Goal: Task Accomplishment & Management: Use online tool/utility

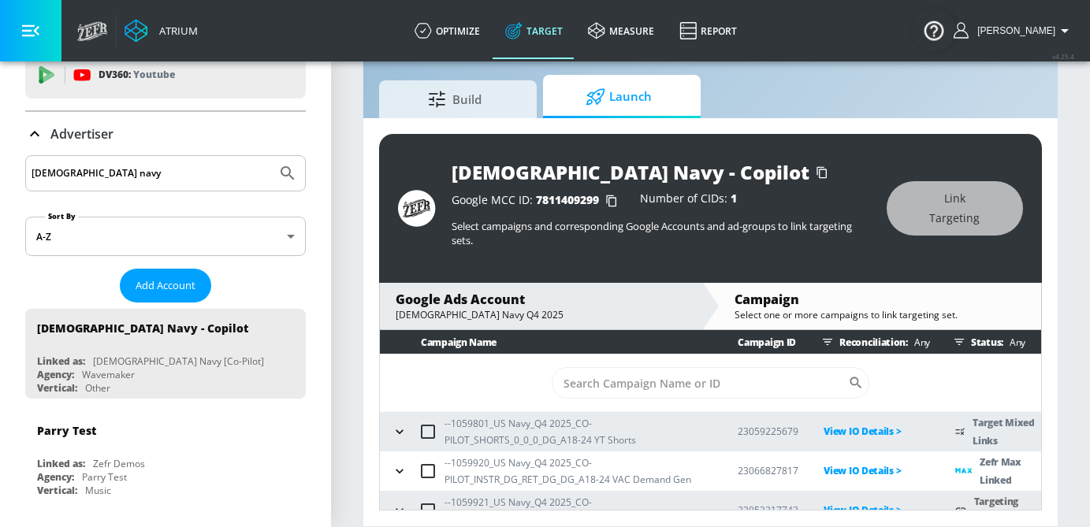
scroll to position [51, 0]
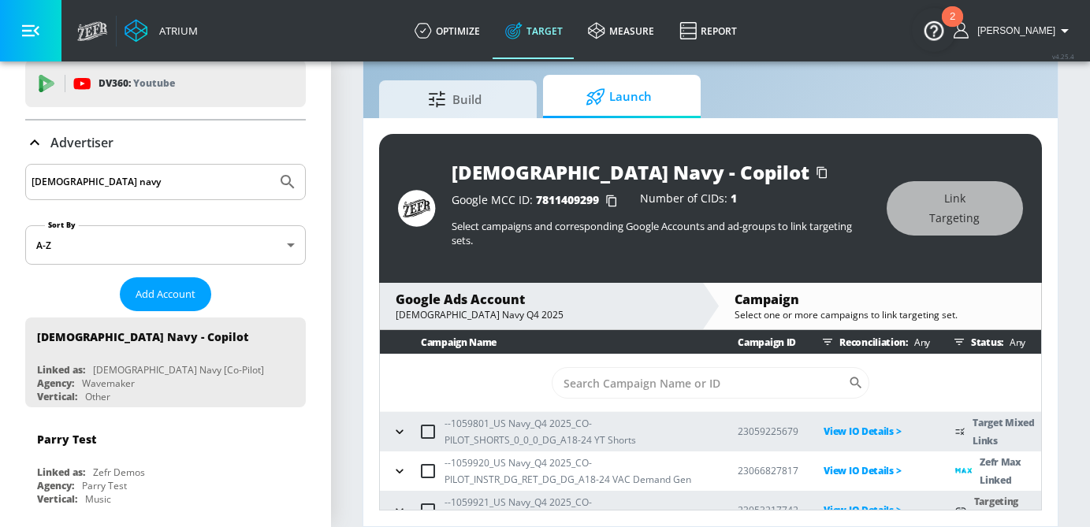
drag, startPoint x: 87, startPoint y: 178, endPoint x: -4, endPoint y: 178, distance: 91.4
click at [0, 178] on html "Atrium optimize Target measure Report optimize Target measure Report v 4.25.4 […" at bounding box center [545, 245] width 1090 height 564
type input "land o frost"
click at [270, 165] on button "Submit Search" at bounding box center [287, 182] width 35 height 35
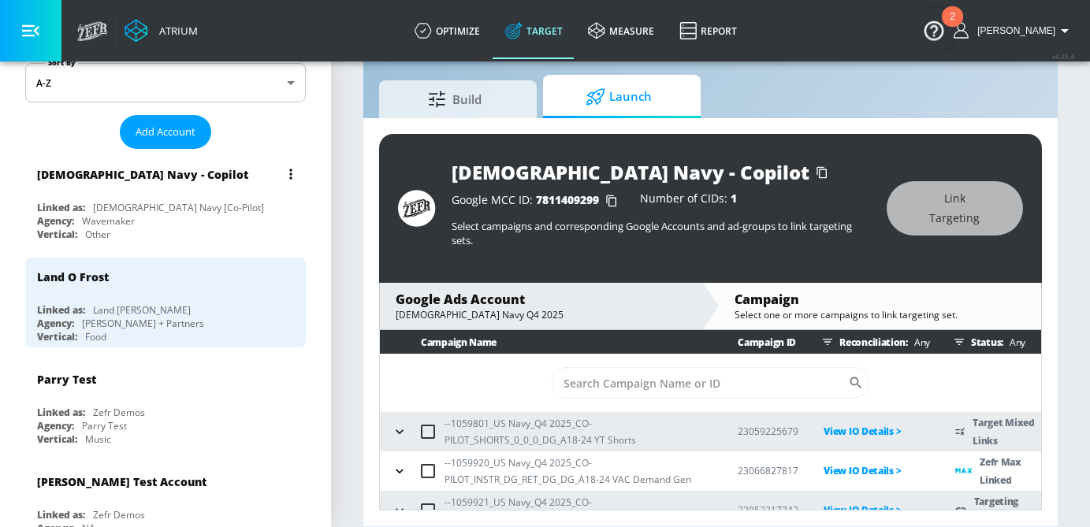
scroll to position [213, 0]
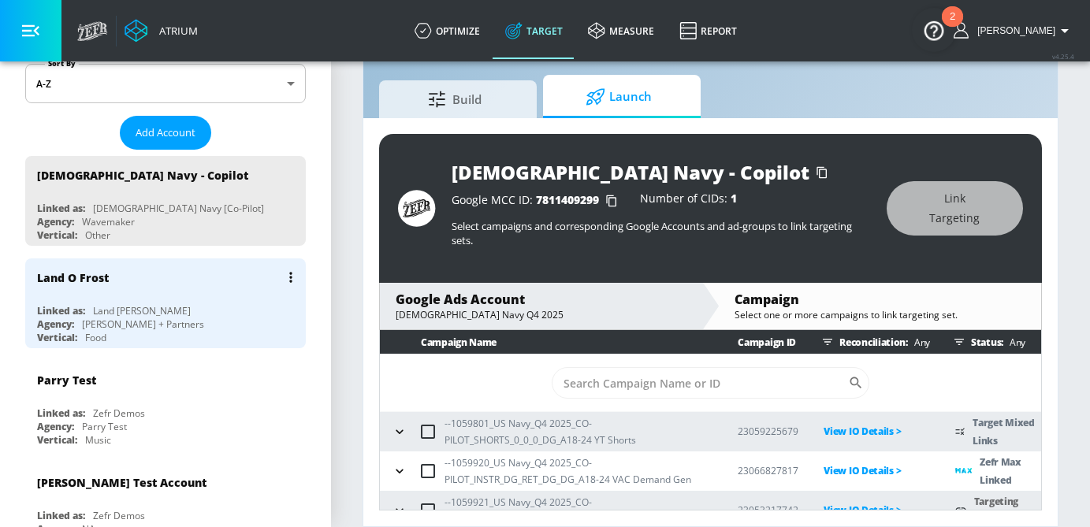
click at [188, 315] on div "Linked as: Land O'Frost" at bounding box center [169, 310] width 265 height 13
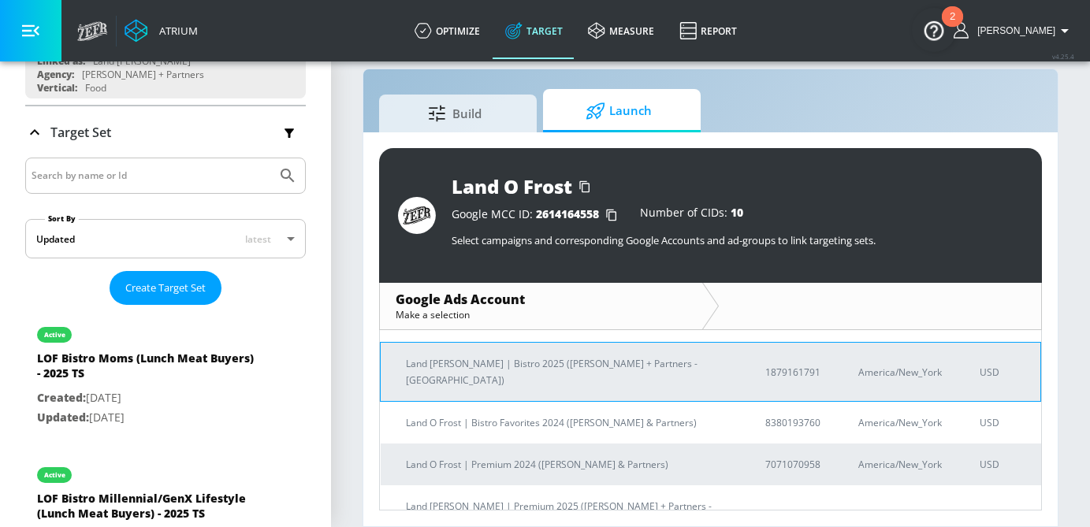
scroll to position [83, 0]
click at [596, 358] on td "Land [PERSON_NAME] | Bistro 2025 ([PERSON_NAME] + Partners - [GEOGRAPHIC_DATA])" at bounding box center [561, 371] width 360 height 59
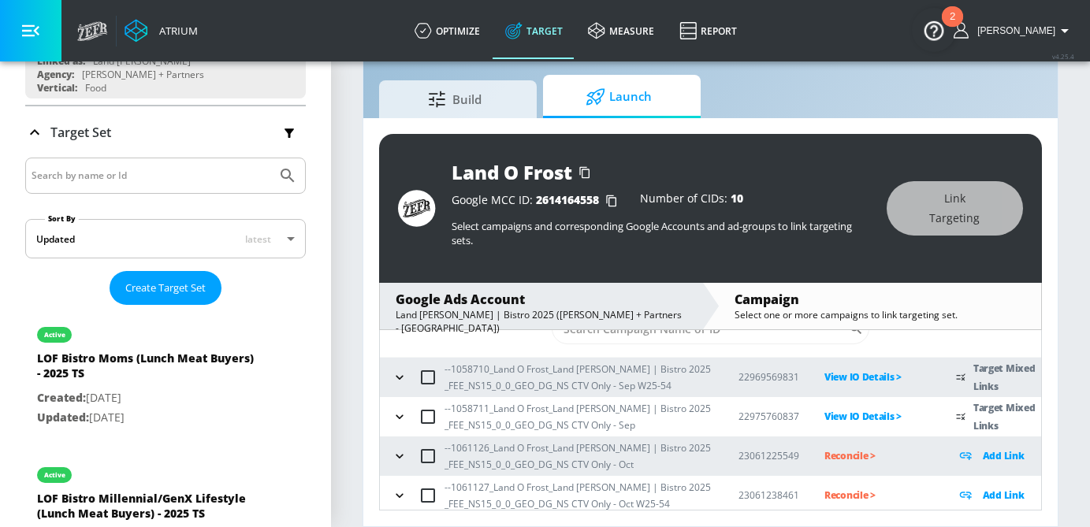
scroll to position [59, 0]
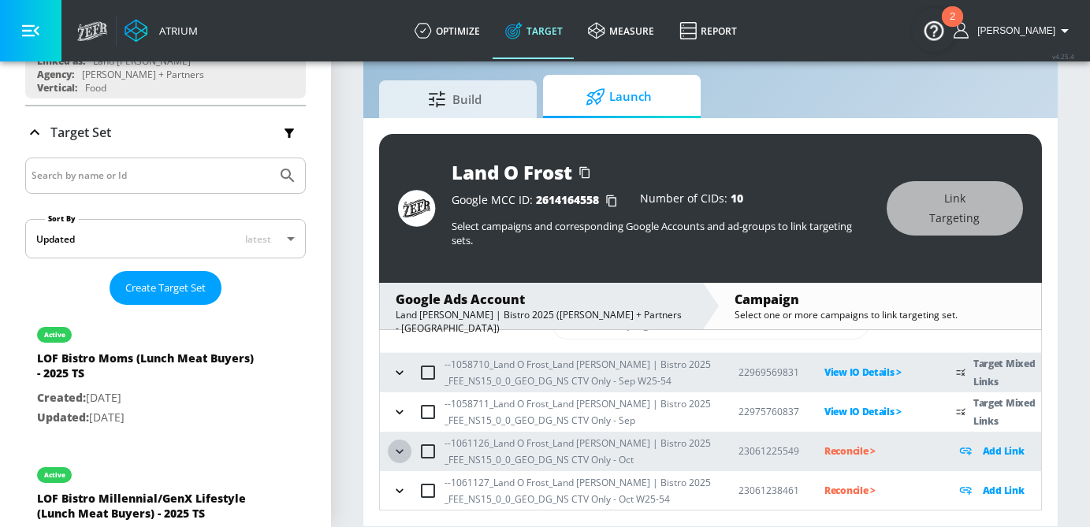
click at [395, 454] on icon "button" at bounding box center [400, 452] width 16 height 16
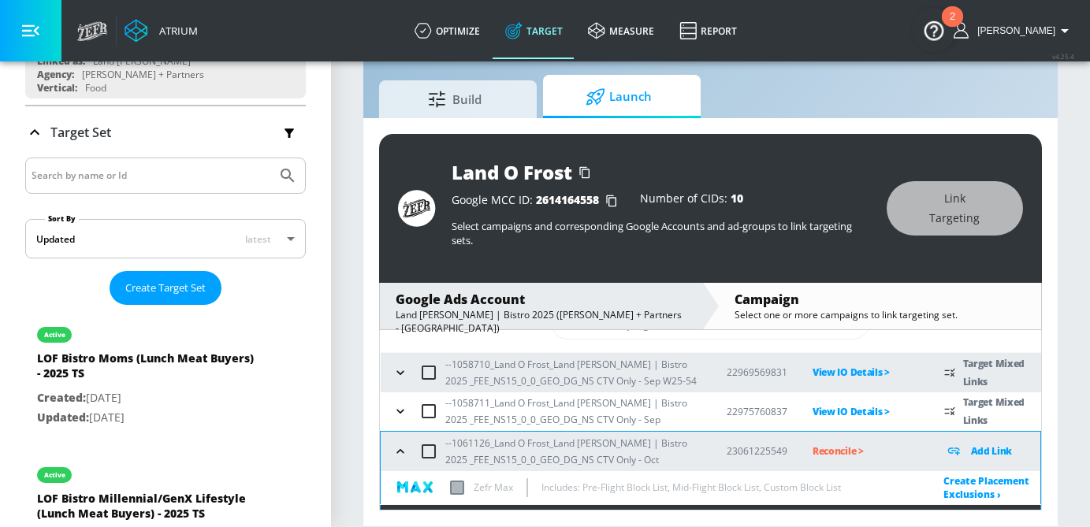
scroll to position [177, 0]
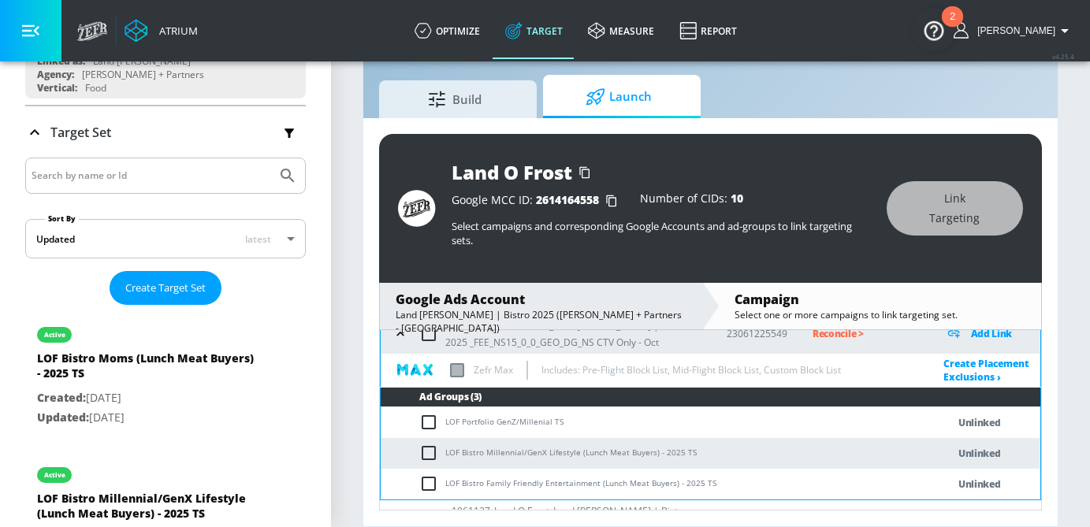
click at [423, 432] on td "LOF Portfolio GenZ/Millenial TS" at bounding box center [648, 422] width 534 height 31
click at [430, 424] on input "checkbox" at bounding box center [432, 422] width 26 height 19
checkbox input "true"
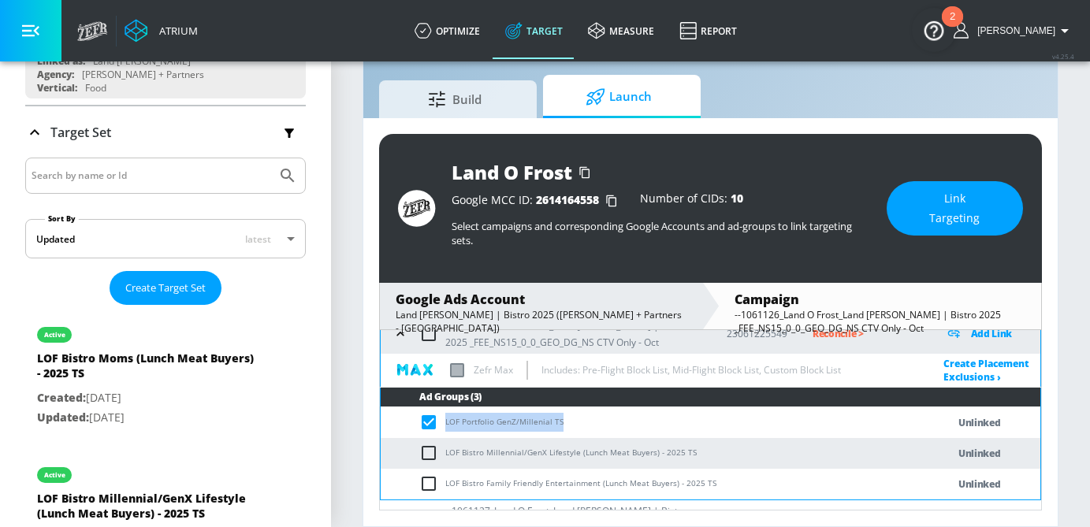
drag, startPoint x: 564, startPoint y: 424, endPoint x: 446, endPoint y: 424, distance: 118.2
click at [446, 424] on td "LOF Portfolio GenZ/Millenial TS" at bounding box center [648, 422] width 534 height 31
copy td "LOF Portfolio GenZ/Millenial TS"
click at [942, 201] on span "Link Targeting" at bounding box center [954, 208] width 73 height 39
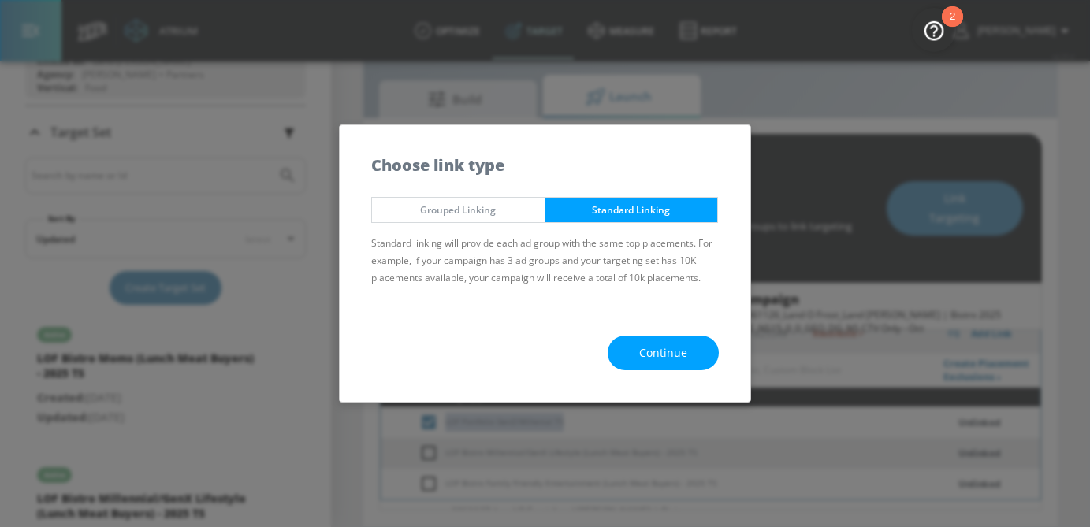
click at [654, 353] on span "Continue" at bounding box center [663, 354] width 48 height 20
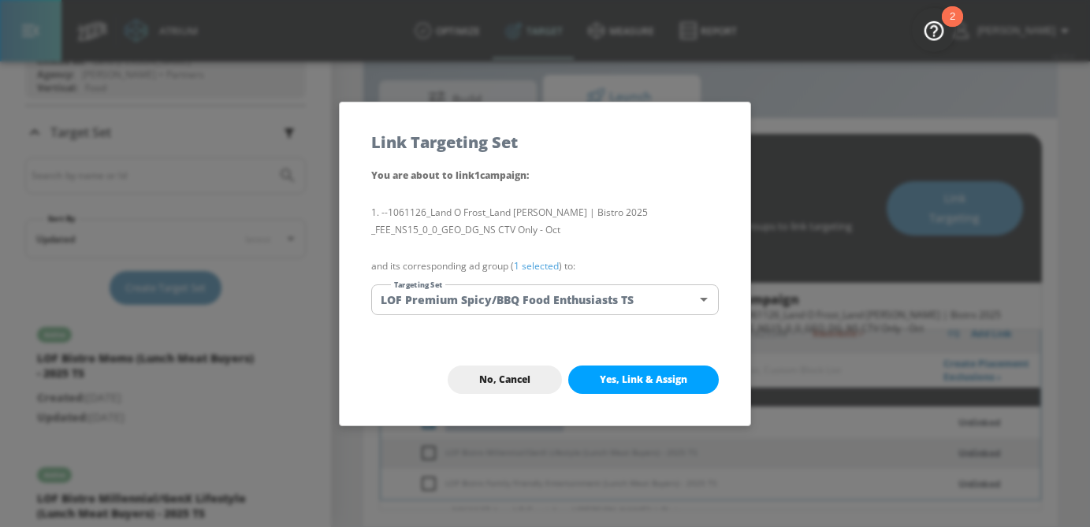
click at [543, 306] on body "Atrium optimize Target measure Report optimize Target measure Report v 4.25.4 S…" at bounding box center [545, 245] width 1090 height 564
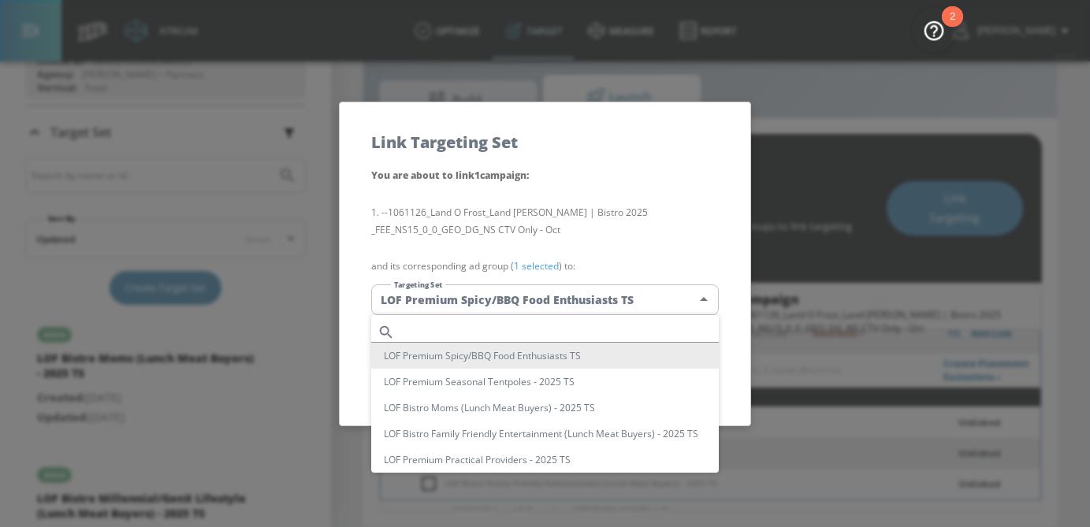
click at [478, 334] on input "text" at bounding box center [560, 331] width 318 height 21
paste input "LOF Portfolio GenZ/Millenial TS"
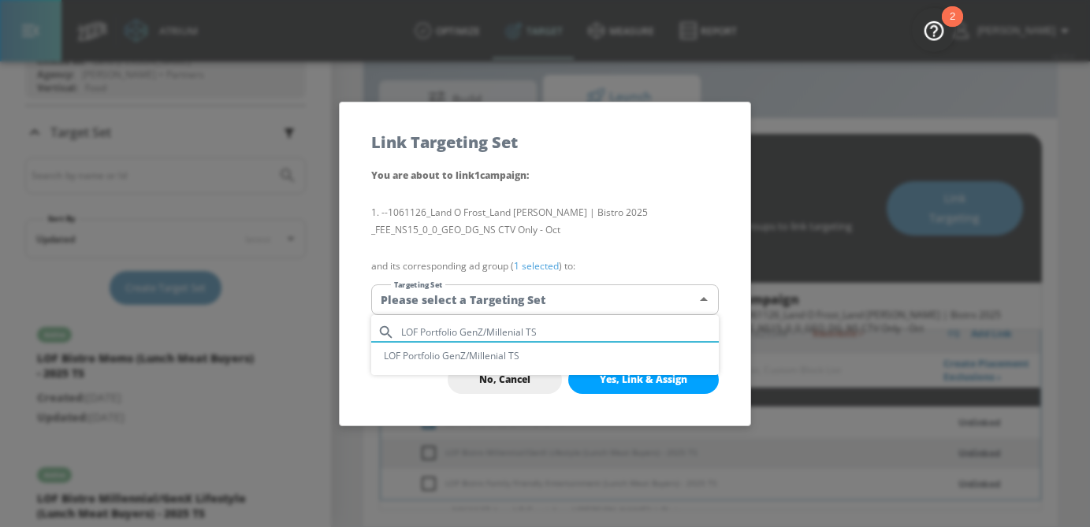
type input "LOF Portfolio GenZ/Millenial TS"
click at [482, 358] on li "LOF Portfolio GenZ/Millenial TS" at bounding box center [544, 356] width 347 height 26
type input "eaa40b0b-df14-4e66-8f62-6ef5420403e8"
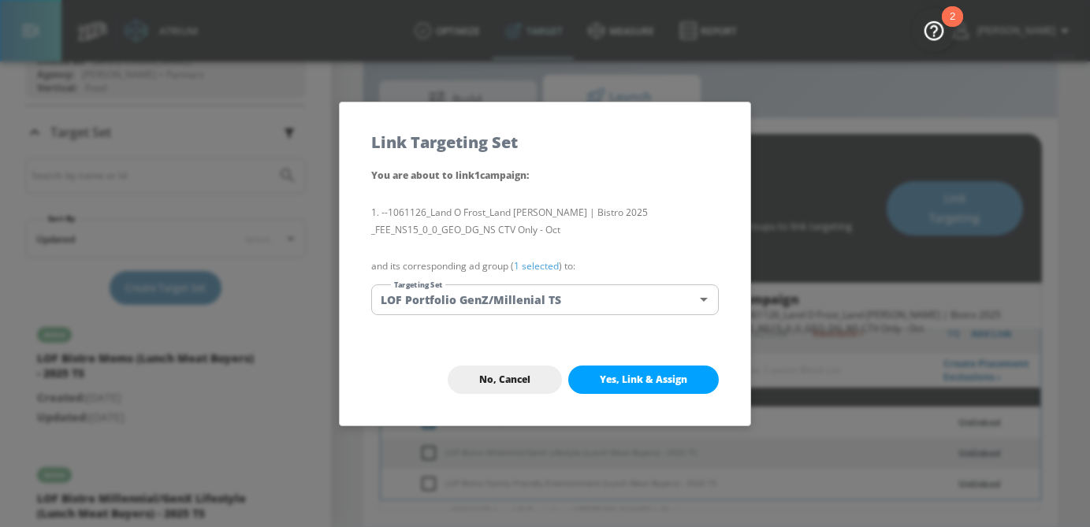
click at [537, 270] on link "1 selected" at bounding box center [536, 265] width 45 height 13
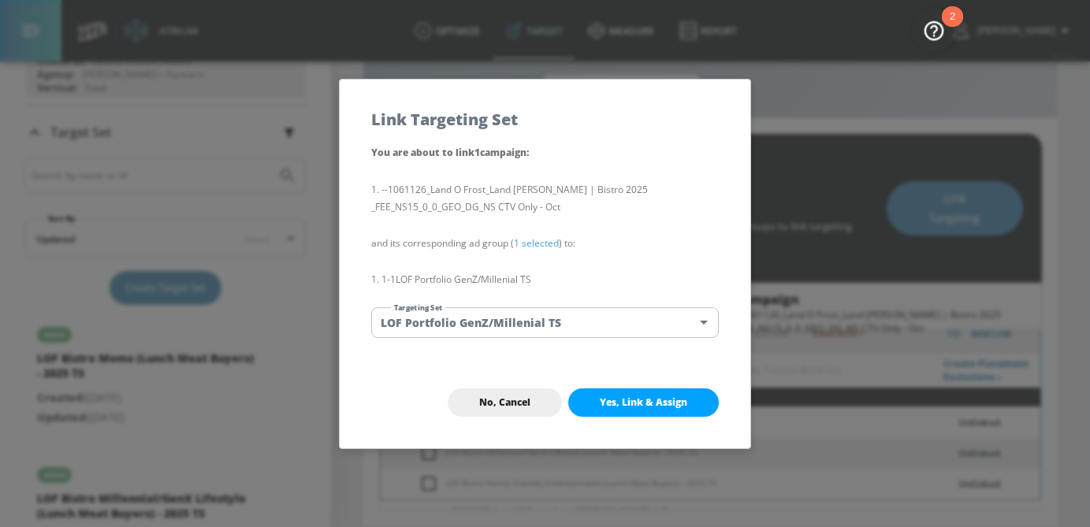
click at [628, 398] on span "Yes, Link & Assign" at bounding box center [643, 402] width 87 height 13
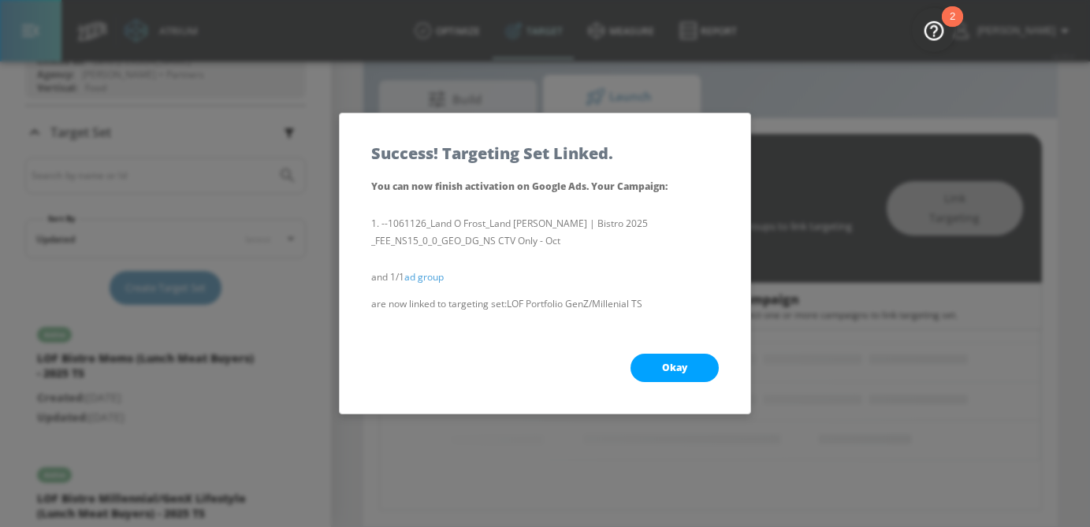
click at [668, 359] on button "Okay" at bounding box center [674, 368] width 88 height 28
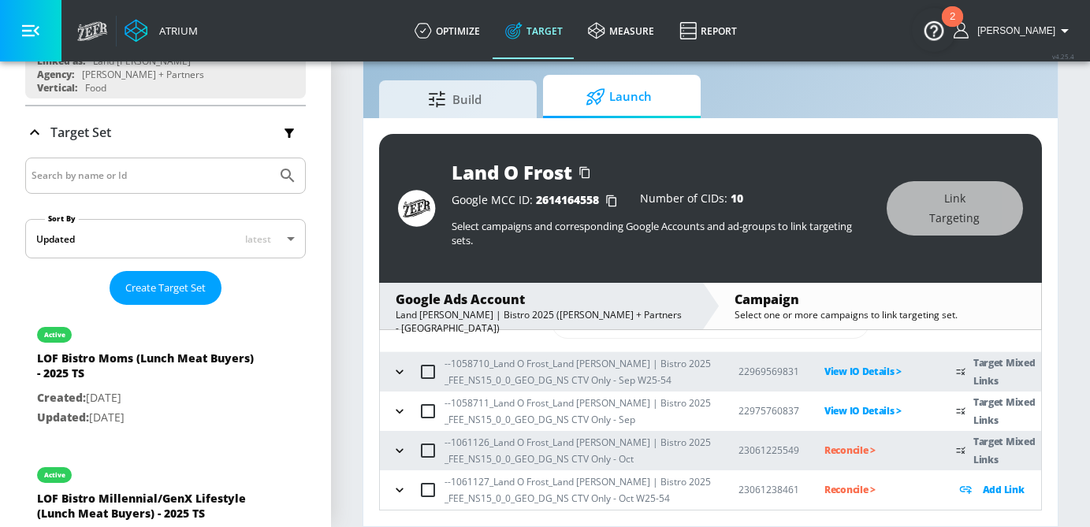
scroll to position [59, 0]
click at [403, 446] on icon "button" at bounding box center [400, 452] width 16 height 16
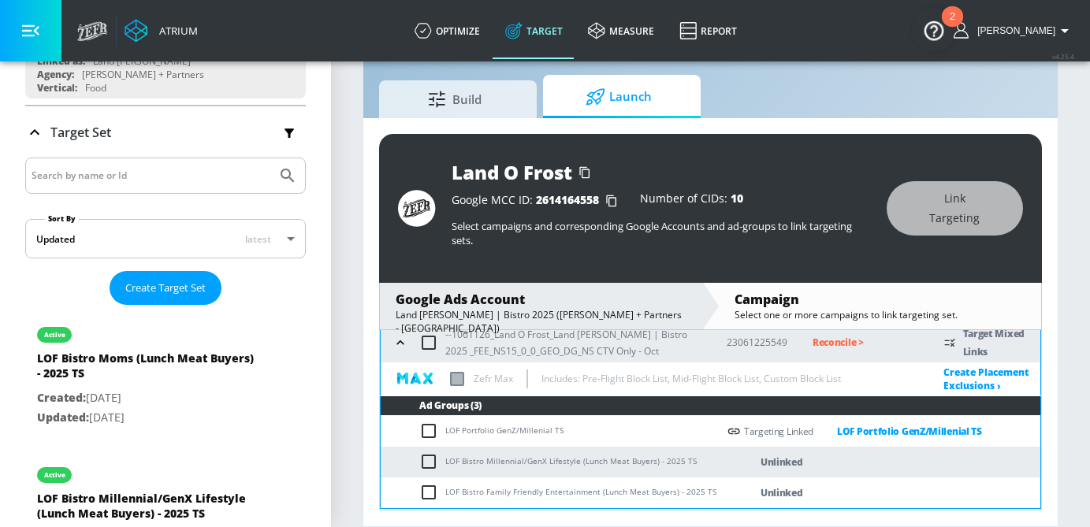
scroll to position [182, 0]
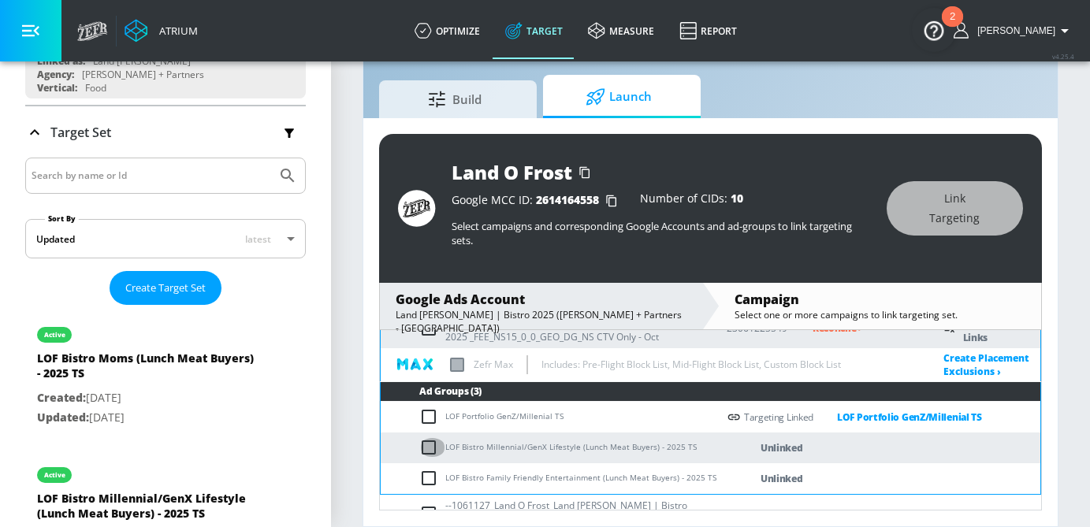
click at [424, 448] on input "checkbox" at bounding box center [432, 447] width 26 height 19
checkbox input "true"
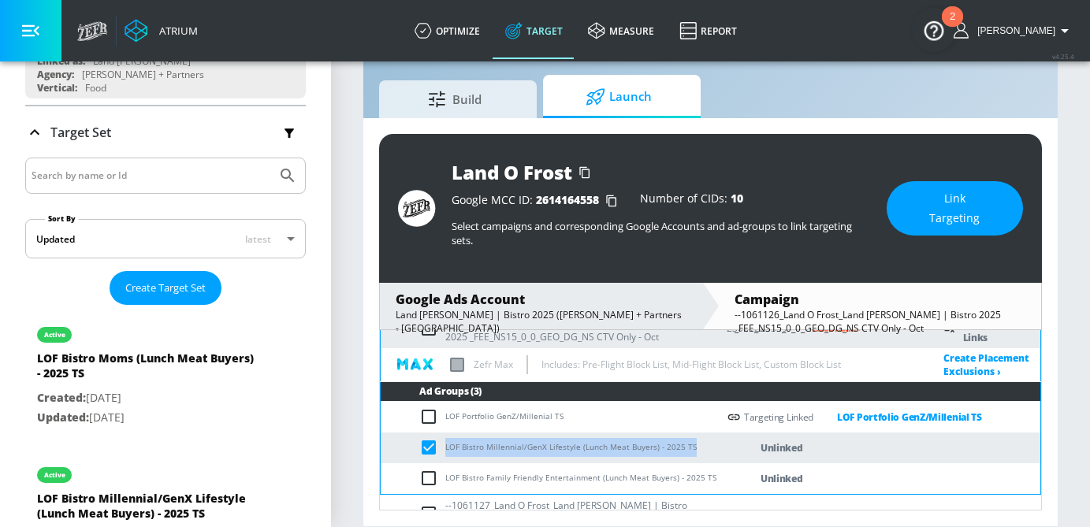
drag, startPoint x: 694, startPoint y: 451, endPoint x: 444, endPoint y: 454, distance: 250.6
click at [444, 454] on td "LOF Bistro Millennial/GenX Lifestyle (Lunch Meat Buyers) - 2025 TS" at bounding box center [549, 448] width 336 height 31
copy td "LOF Bistro Millennial/GenX Lifestyle (Lunch Meat Buyers) - 2025 TS"
click at [939, 205] on span "Link Targeting" at bounding box center [954, 208] width 73 height 39
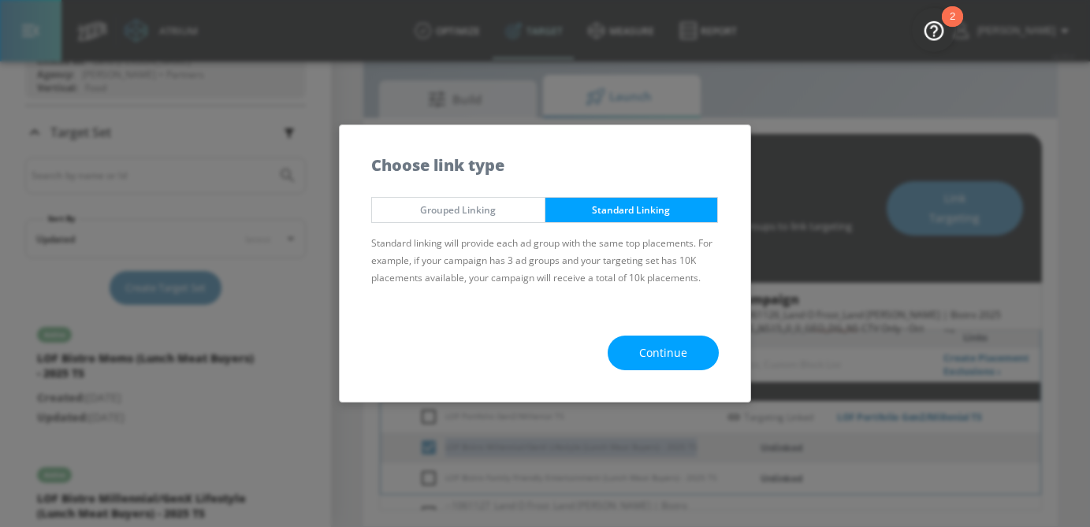
click at [645, 363] on button "Continue" at bounding box center [663, 353] width 111 height 35
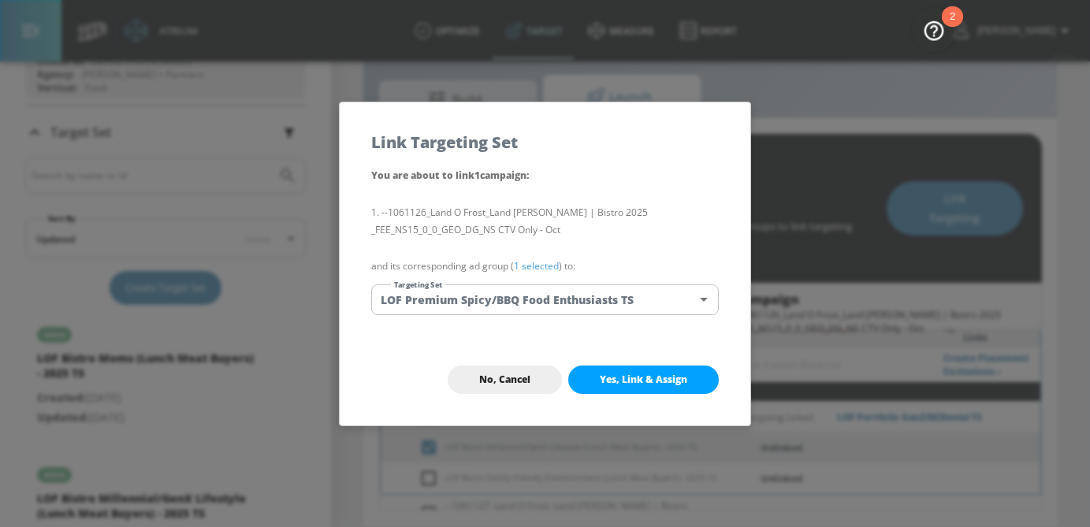
click at [544, 282] on div "You are about to link 1 campaign : --1061126_Land O Frost_Land O'Frost | Bistro…" at bounding box center [545, 250] width 411 height 168
click at [545, 295] on body "Atrium optimize Target measure Report optimize Target measure Report v 4.25.4 S…" at bounding box center [545, 245] width 1090 height 564
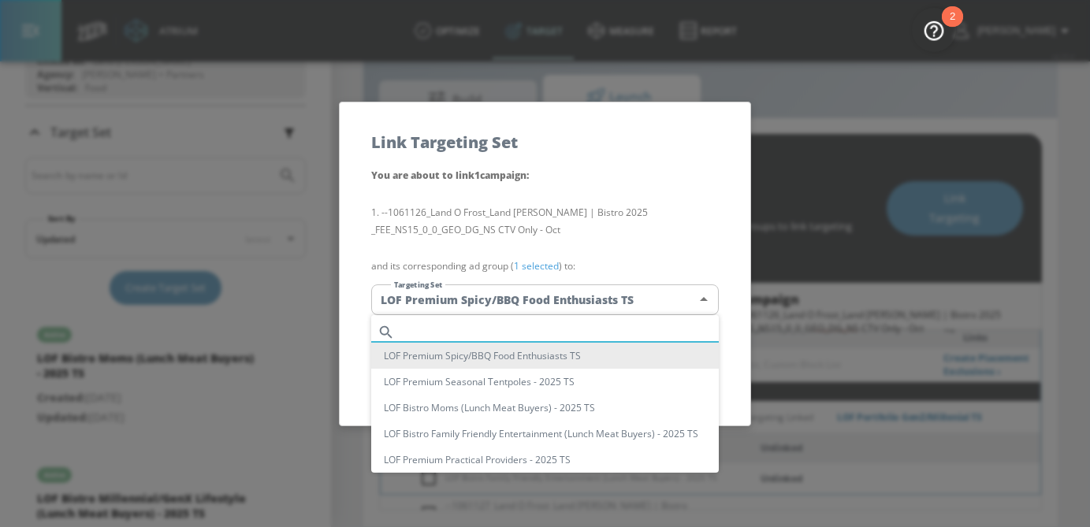
click at [485, 325] on input "text" at bounding box center [560, 331] width 318 height 21
paste input "LOF Bistro Millennial/GenX Lifestyle (Lunch Meat Buyers) - 2025 TS"
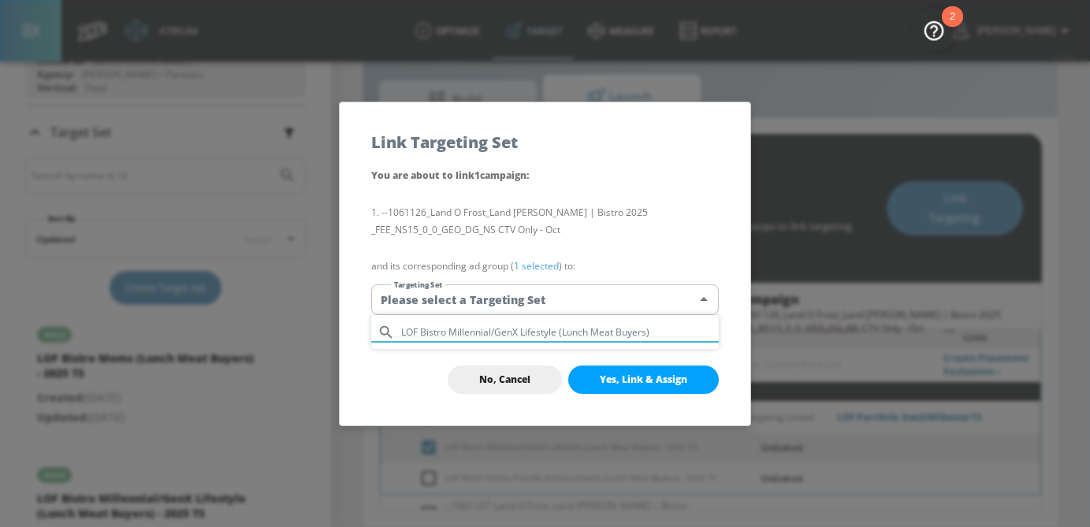
type input "LOF Bistro Millennial/GenX Lifestyle (Lunch Meat Buyers)"
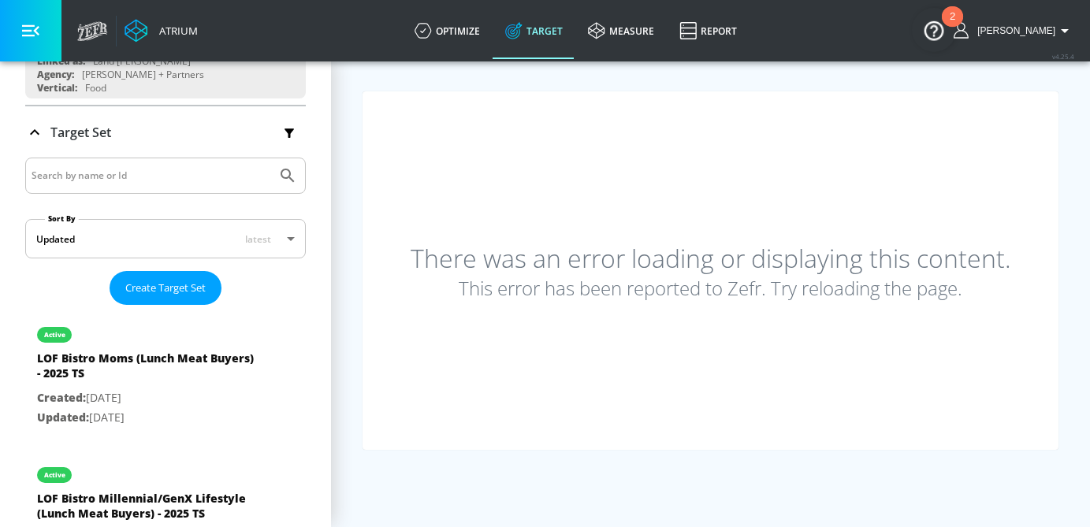
scroll to position [0, 0]
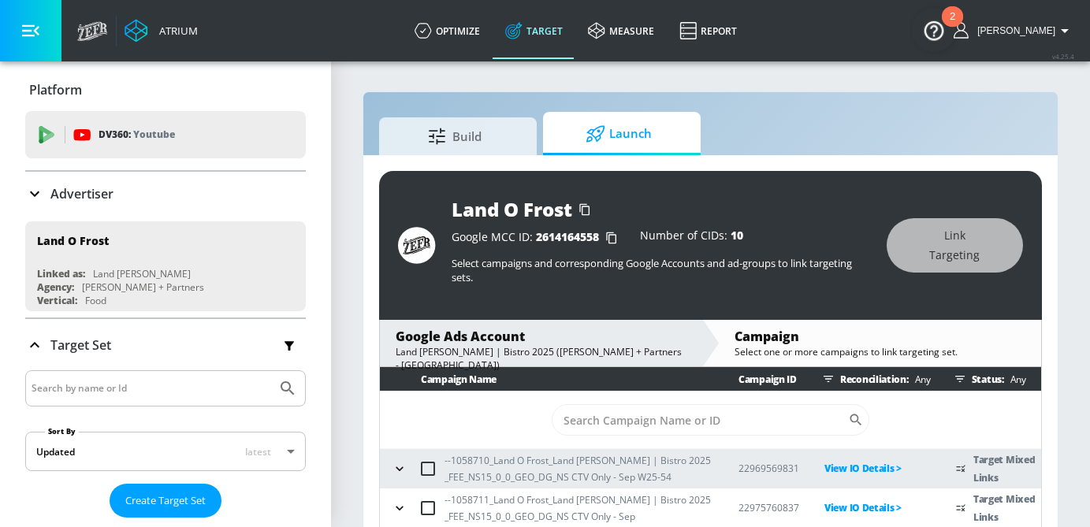
scroll to position [59, 0]
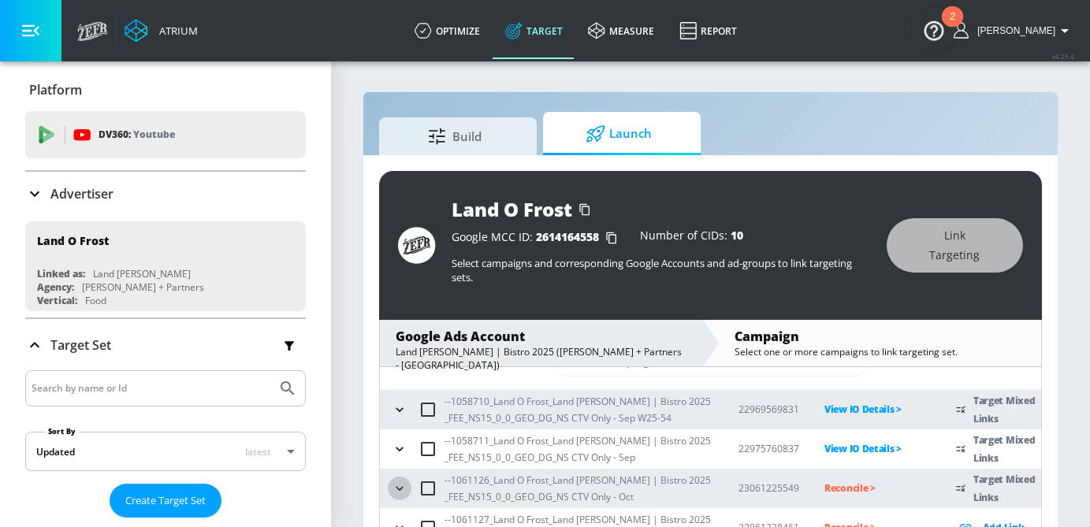
click at [399, 488] on icon "button" at bounding box center [399, 488] width 7 height 4
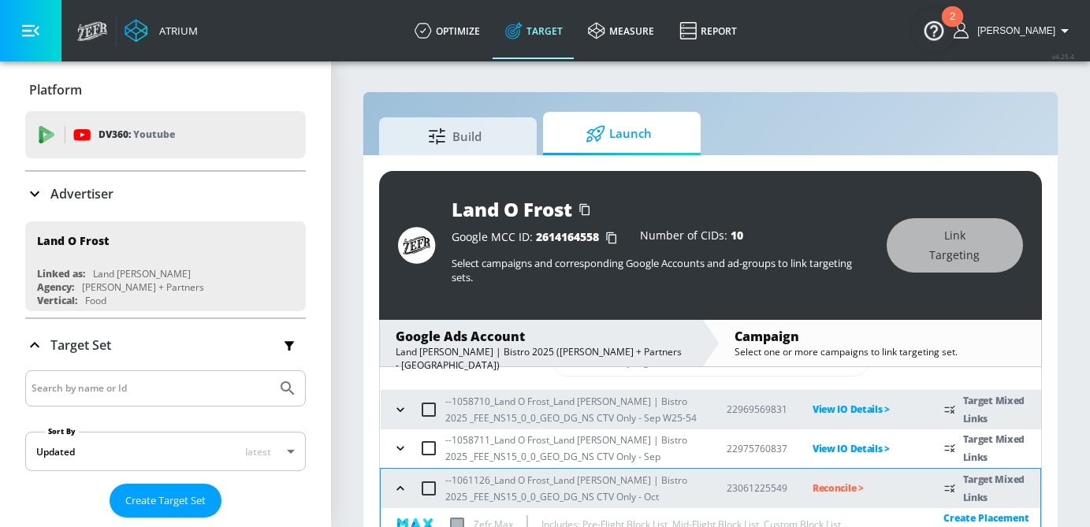
scroll to position [206, 0]
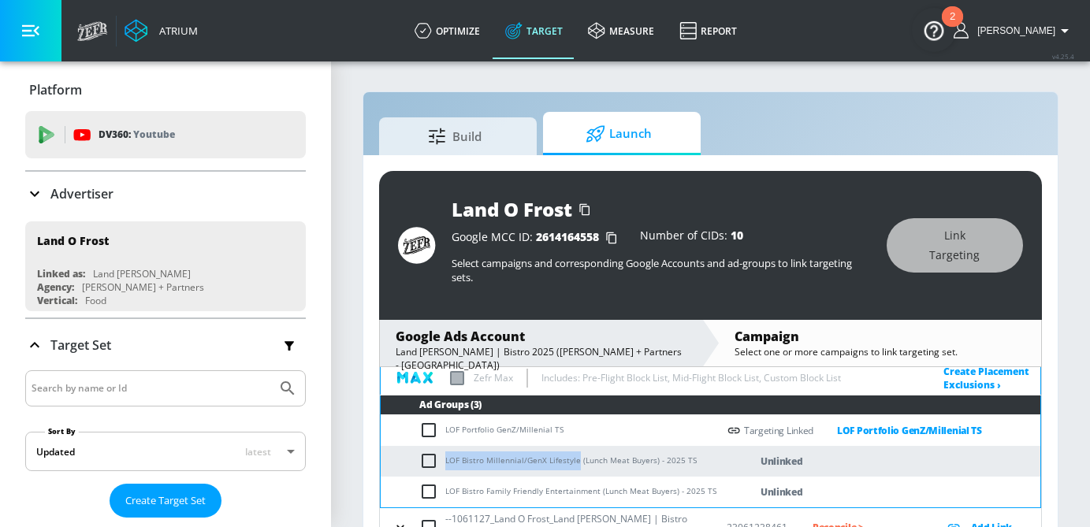
drag, startPoint x: 575, startPoint y: 460, endPoint x: 442, endPoint y: 460, distance: 133.2
click at [442, 460] on td "LOF Bistro Millennial/GenX Lifestyle (Lunch Meat Buyers) - 2025 TS" at bounding box center [549, 461] width 336 height 31
copy td "LOF Bistro Millennial/GenX Lifestyle"
click at [419, 461] on input "checkbox" at bounding box center [432, 461] width 26 height 19
checkbox input "true"
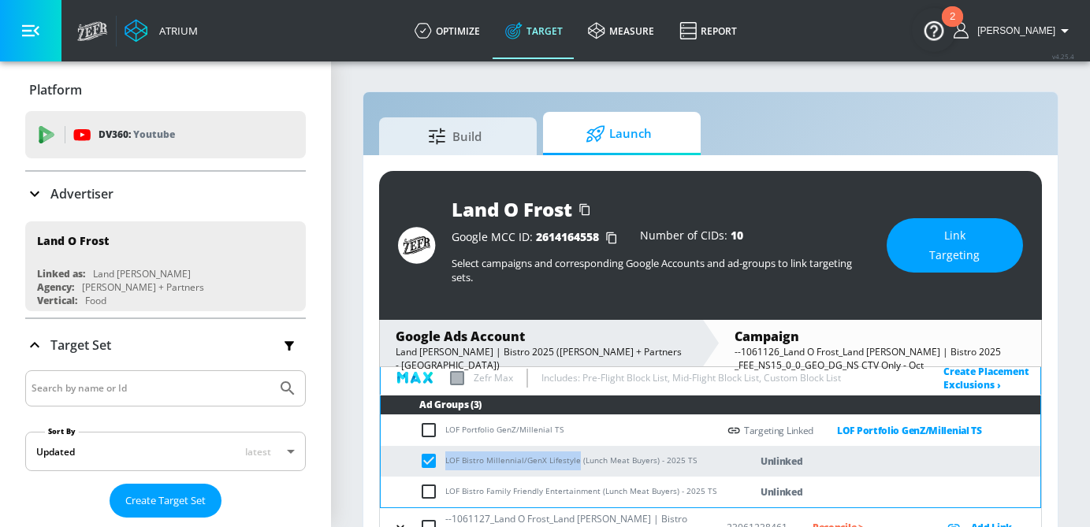
click at [935, 243] on span "Link Targeting" at bounding box center [954, 245] width 73 height 39
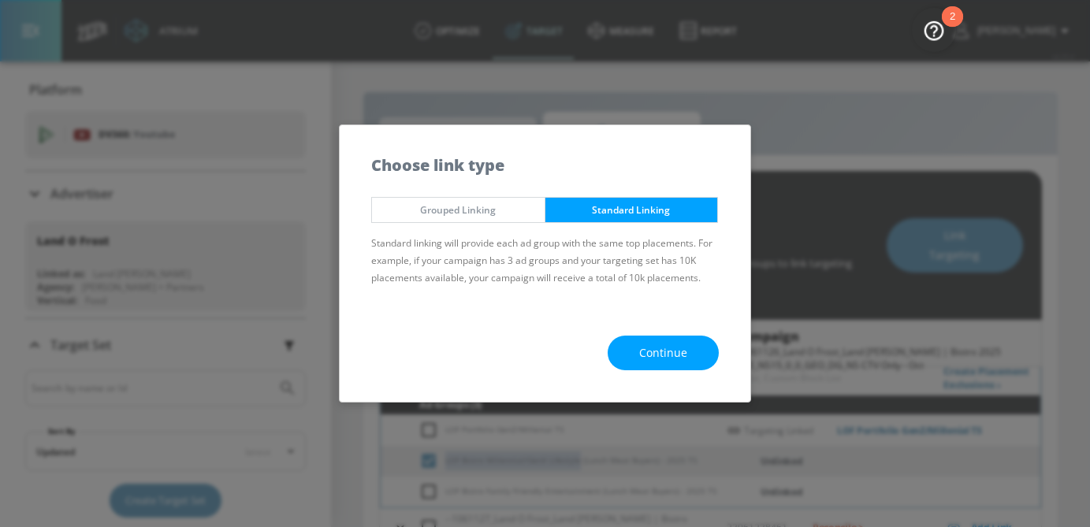
click at [673, 344] on span "Continue" at bounding box center [663, 354] width 48 height 20
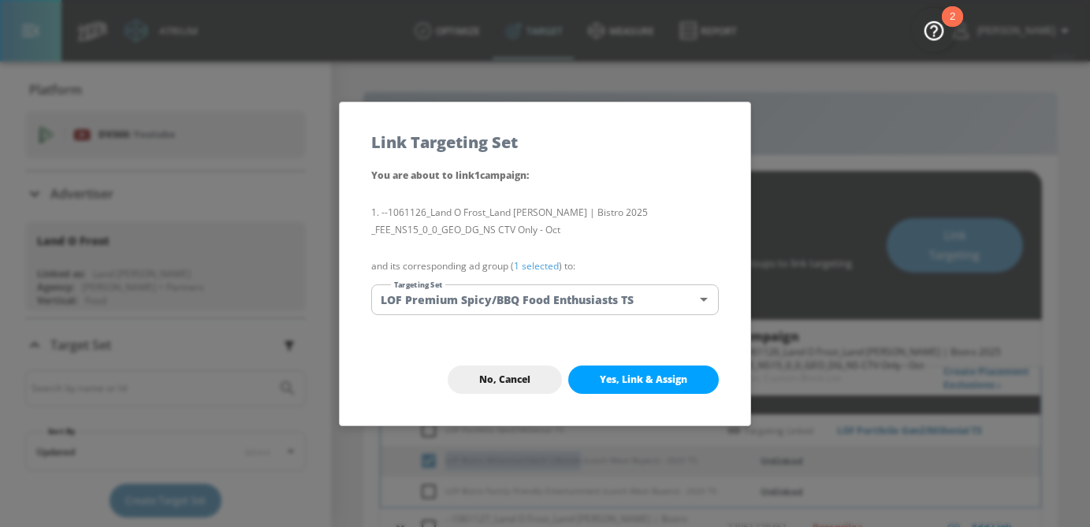
click at [556, 301] on body "Atrium optimize Target measure Report optimize Target measure Report v 4.25.4 […" at bounding box center [545, 282] width 1090 height 564
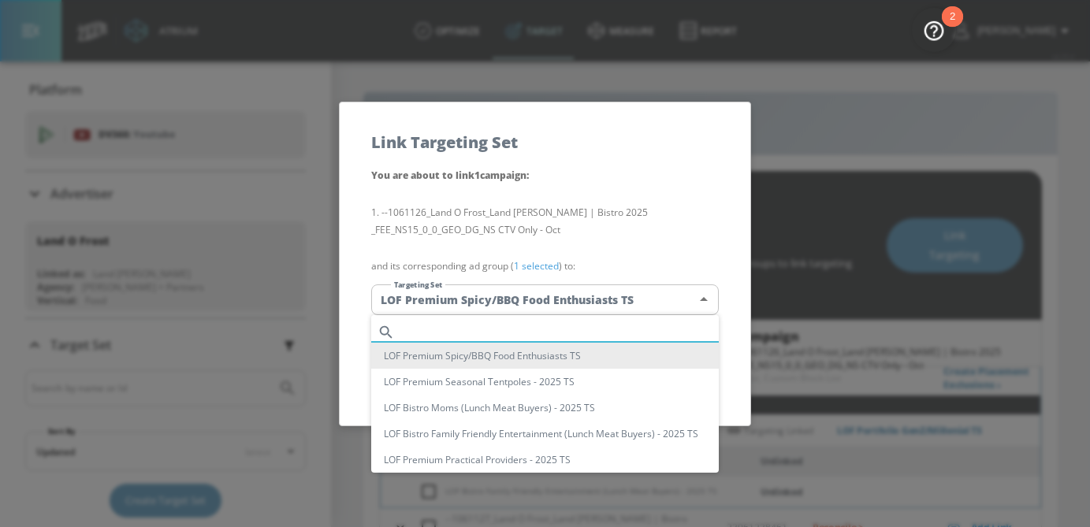
click at [496, 326] on input "text" at bounding box center [560, 331] width 318 height 21
paste input "LOF Bistro Millennial/GenX Lifestyle"
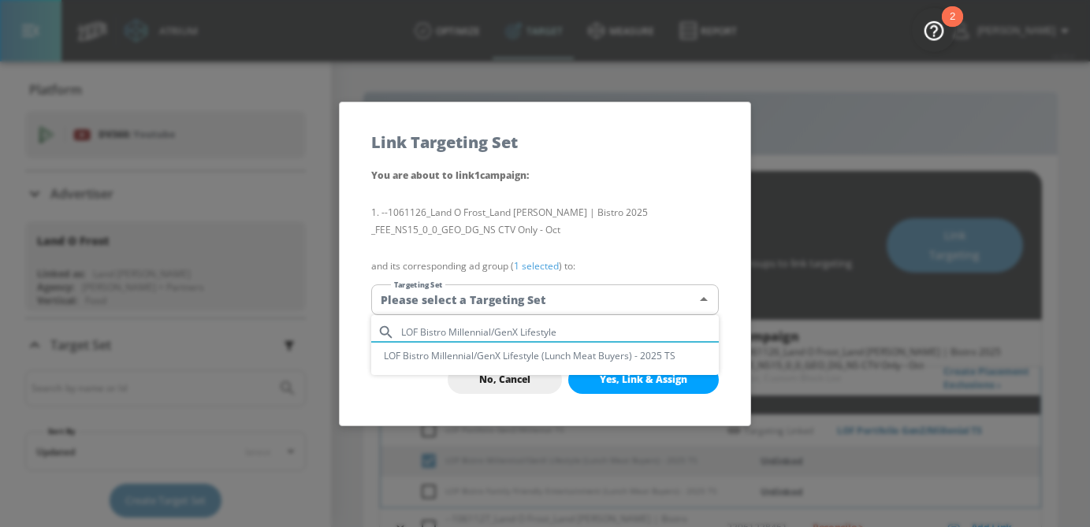
type input "LOF Bistro Millennial/GenX Lifestyle"
click at [504, 359] on li "LOF Bistro Millennial/GenX Lifestyle (Lunch Meat Buyers) - 2025 TS" at bounding box center [544, 356] width 347 height 26
type input "c22bb43b-9c62-4169-a54c-1daaeff36e5c"
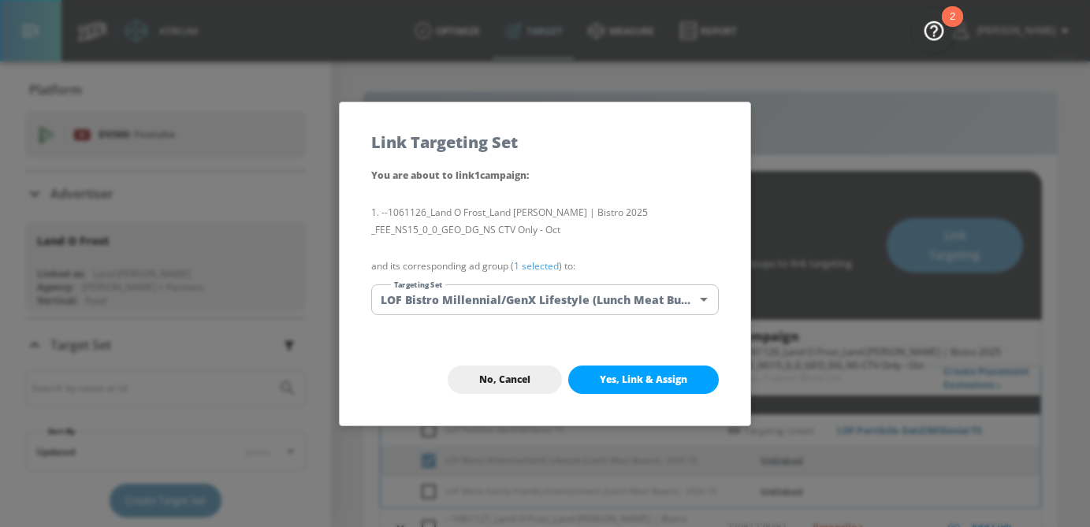
click at [532, 269] on link "1 selected" at bounding box center [536, 265] width 45 height 13
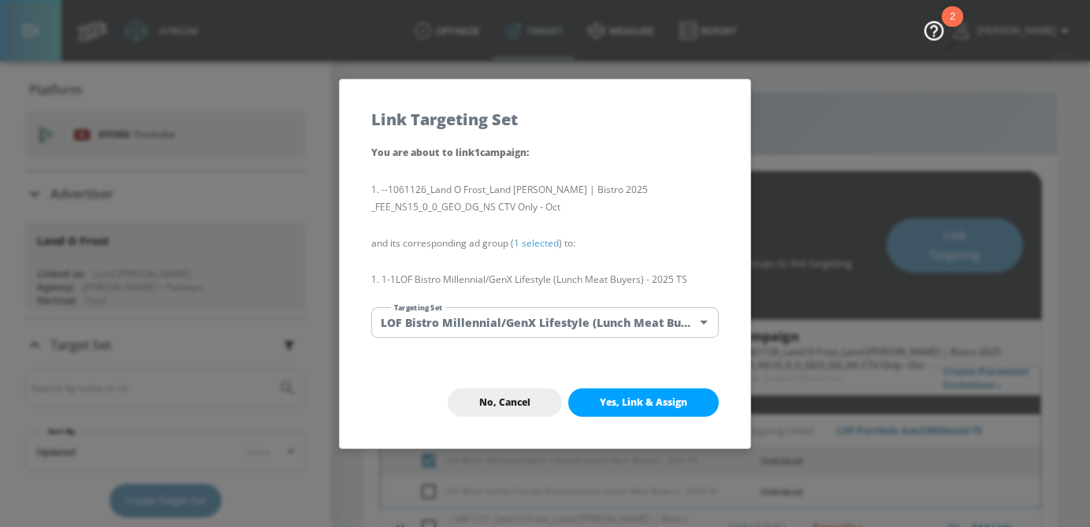
click at [637, 399] on span "Yes, Link & Assign" at bounding box center [643, 402] width 87 height 13
checkbox input "false"
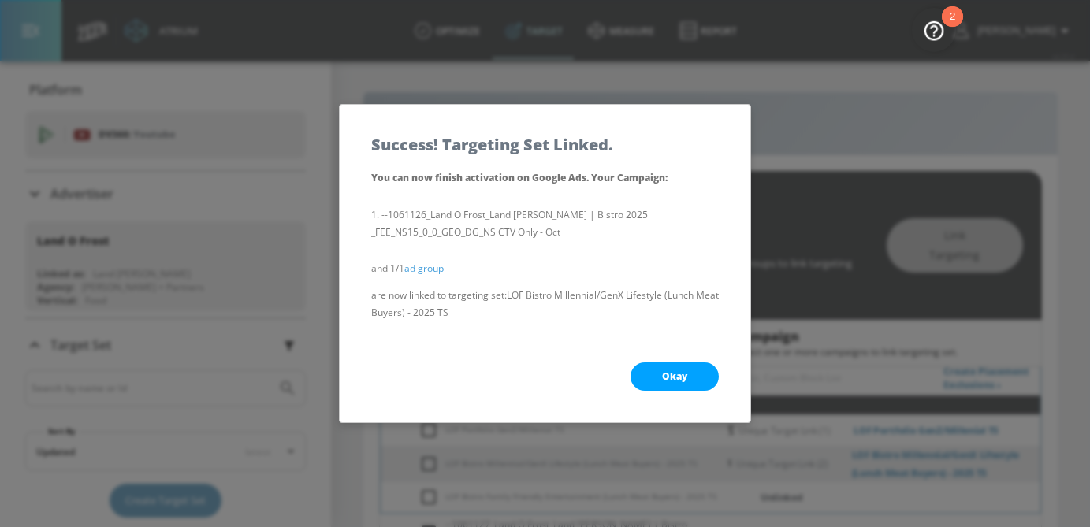
click at [679, 376] on span "Okay" at bounding box center [674, 376] width 25 height 13
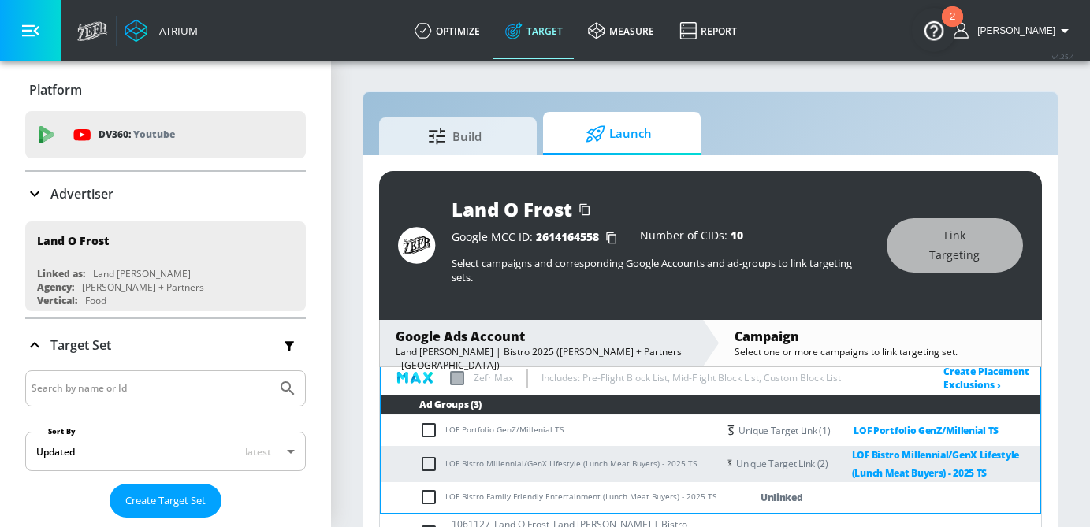
scroll to position [211, 0]
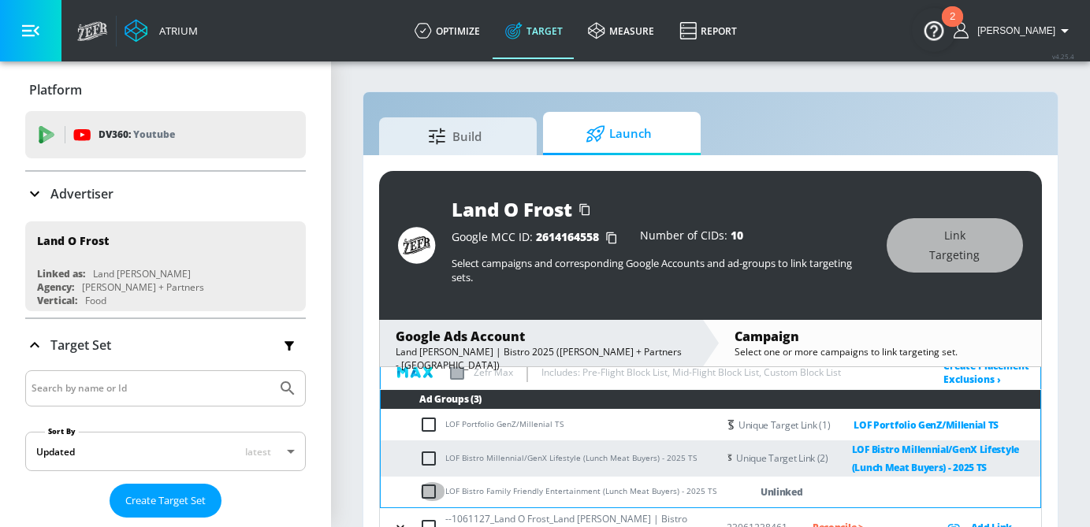
click at [440, 490] on input "checkbox" at bounding box center [432, 491] width 26 height 19
checkbox input "true"
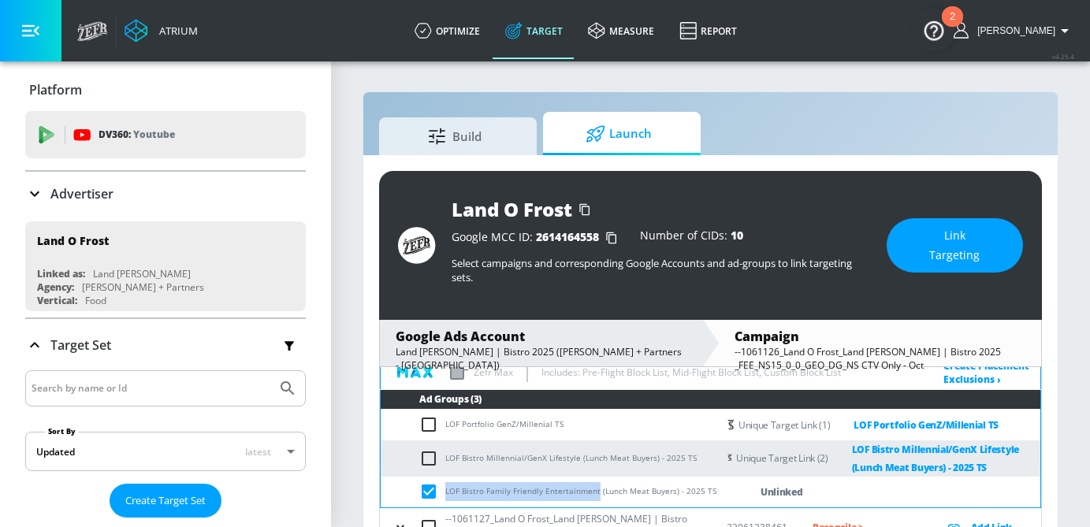
drag, startPoint x: 596, startPoint y: 492, endPoint x: 445, endPoint y: 491, distance: 150.5
click at [445, 491] on td "LOF Bistro Family Friendly Entertainment (Lunch Meat Buyers) - 2025 TS" at bounding box center [549, 492] width 336 height 31
copy td "LOF Bistro Family Friendly Entertainment"
click at [916, 236] on button "Link Targeting" at bounding box center [954, 245] width 136 height 54
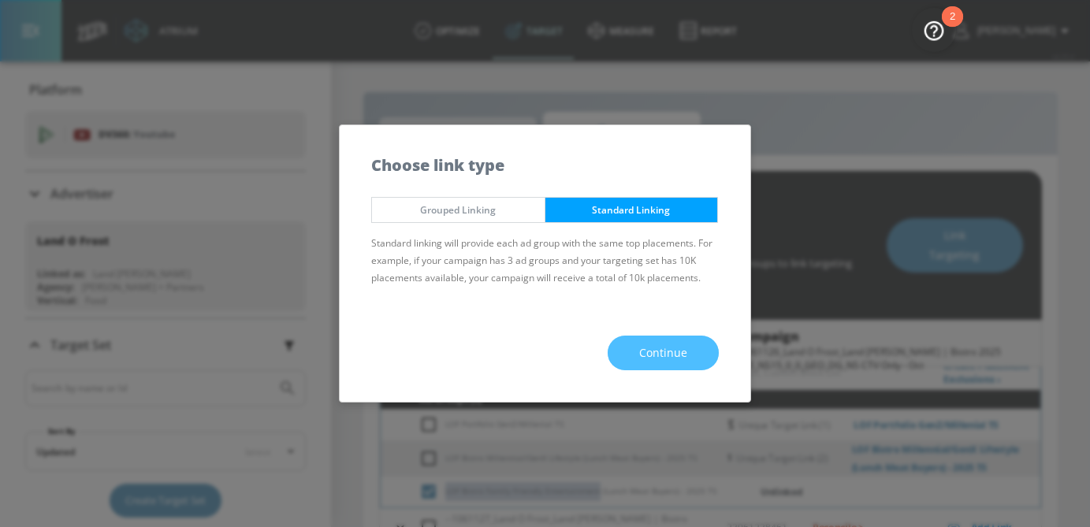
click at [665, 338] on button "Continue" at bounding box center [663, 353] width 111 height 35
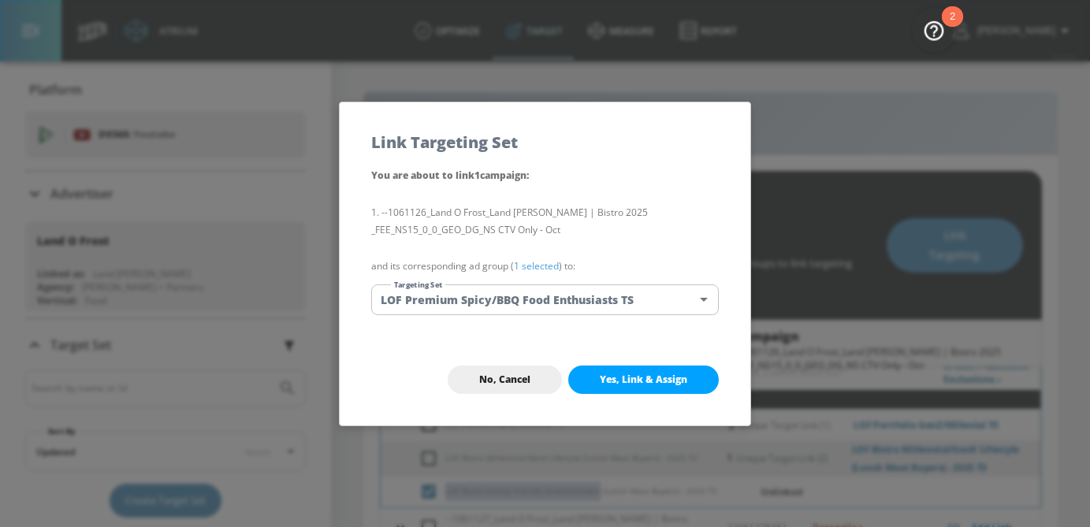
click at [589, 304] on body "Atrium optimize Target measure Report optimize Target measure Report v 4.25.4 […" at bounding box center [545, 282] width 1090 height 564
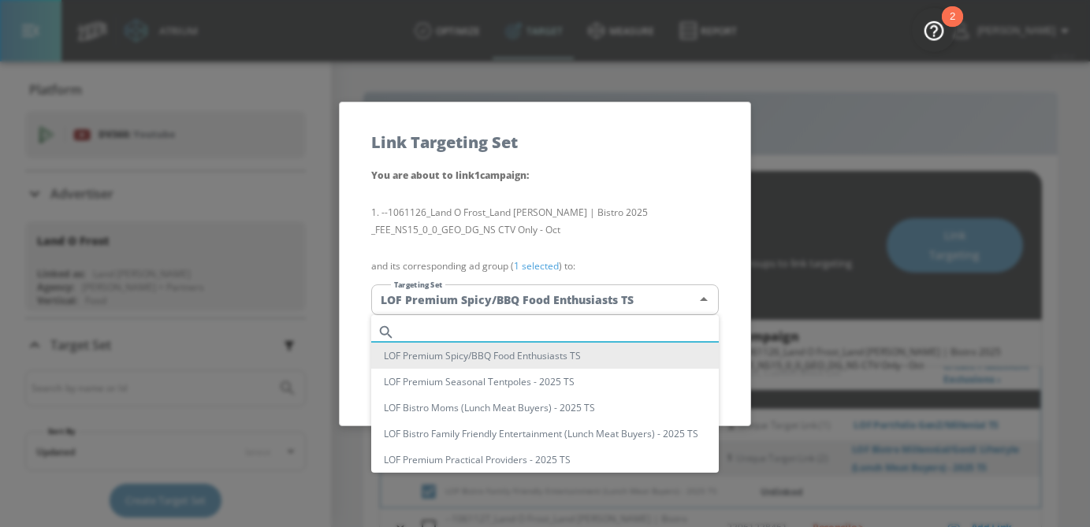
click at [528, 329] on input "text" at bounding box center [560, 331] width 318 height 21
paste input "LOF Bistro Family Friendly Entertainment"
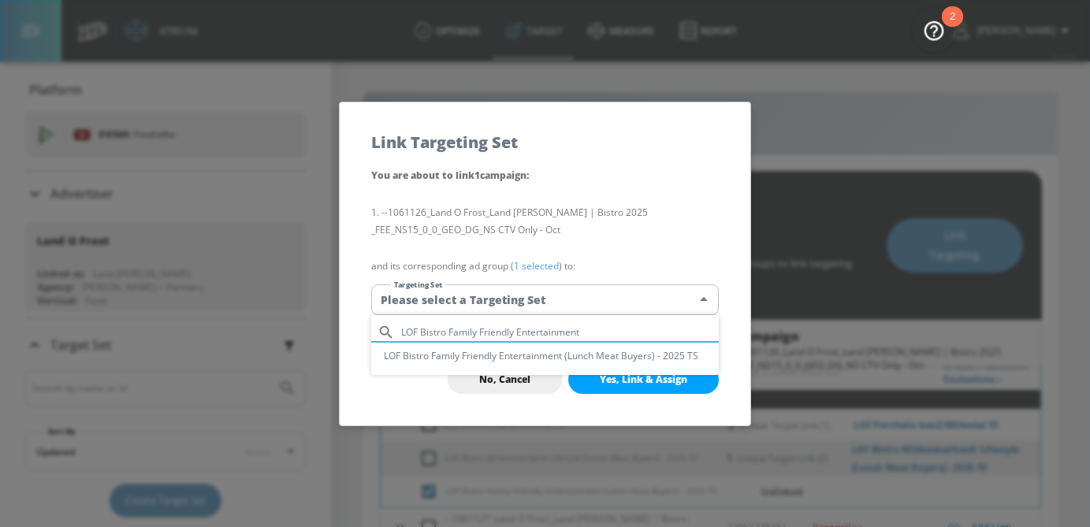
type input "LOF Bistro Family Friendly Entertainment"
click at [534, 355] on li "LOF Bistro Family Friendly Entertainment (Lunch Meat Buyers) - 2025 TS" at bounding box center [544, 356] width 347 height 26
type input "f1c5c36e-c1be-4d84-bb55-0b96c53b62d8"
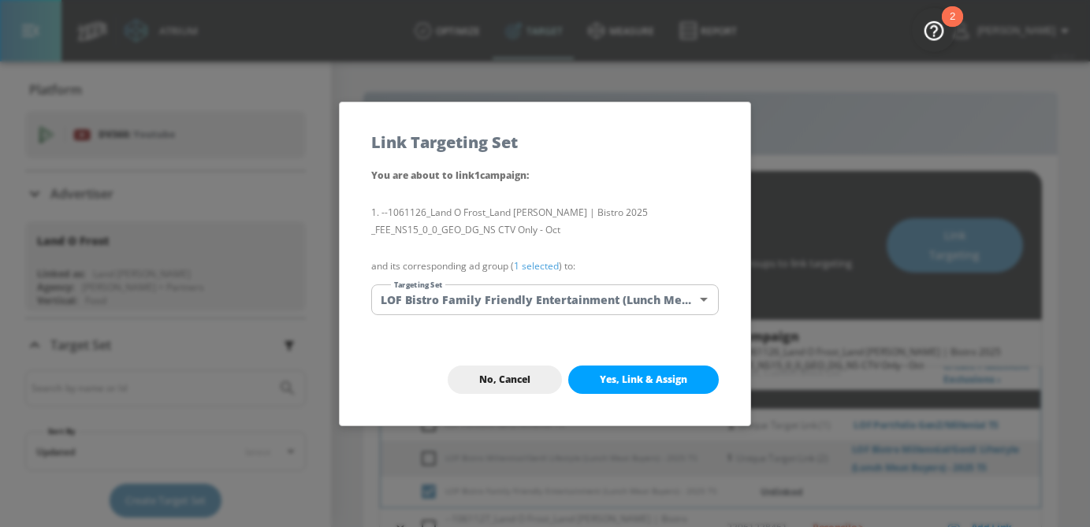
click at [535, 269] on link "1 selected" at bounding box center [536, 265] width 45 height 13
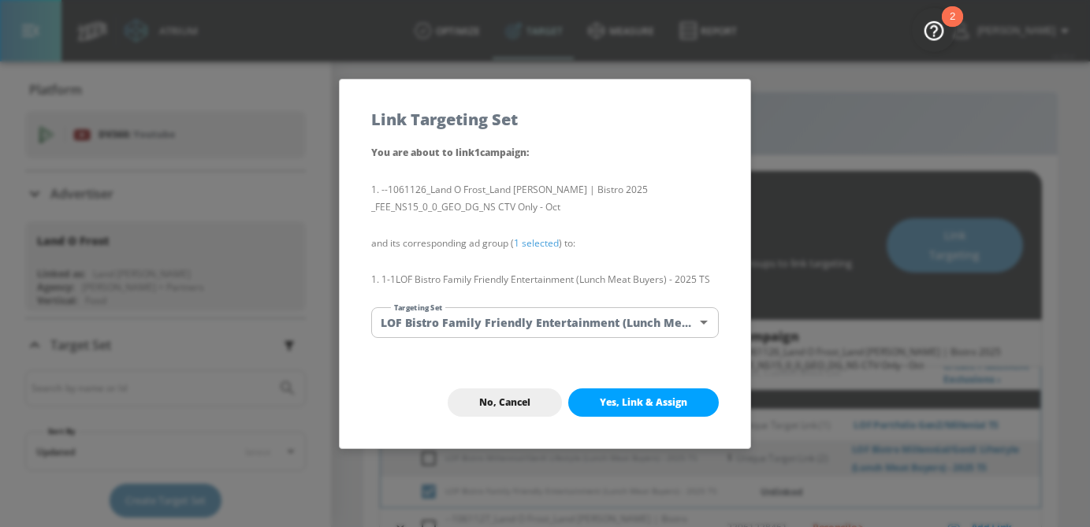
click at [646, 408] on button "Yes, Link & Assign" at bounding box center [643, 402] width 151 height 28
checkbox input "false"
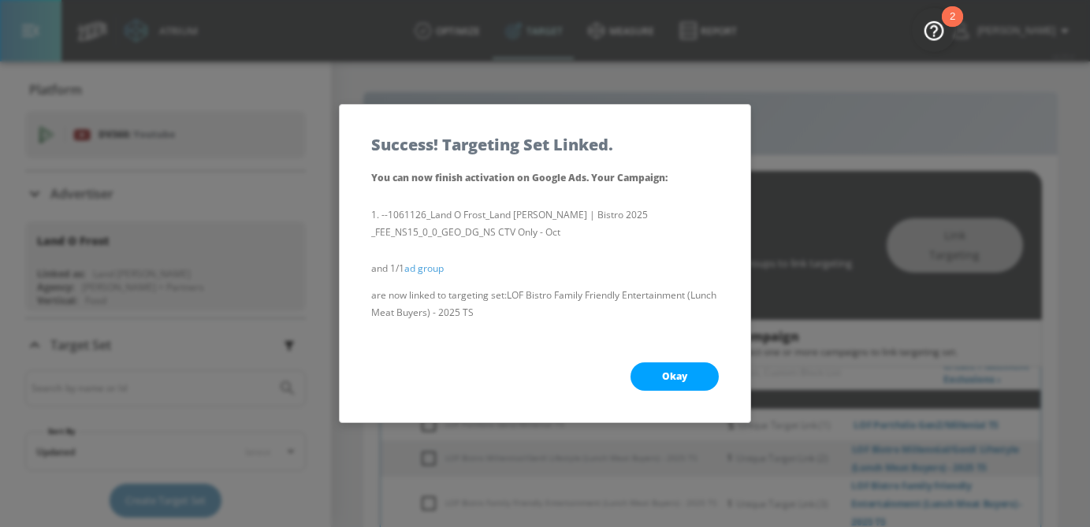
click at [684, 374] on span "Okay" at bounding box center [674, 376] width 25 height 13
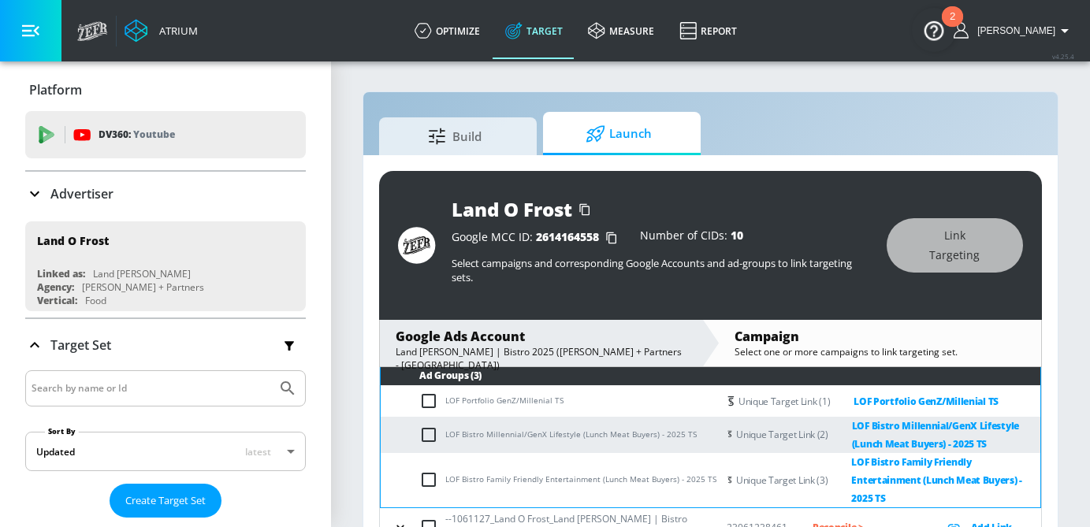
scroll to position [37, 0]
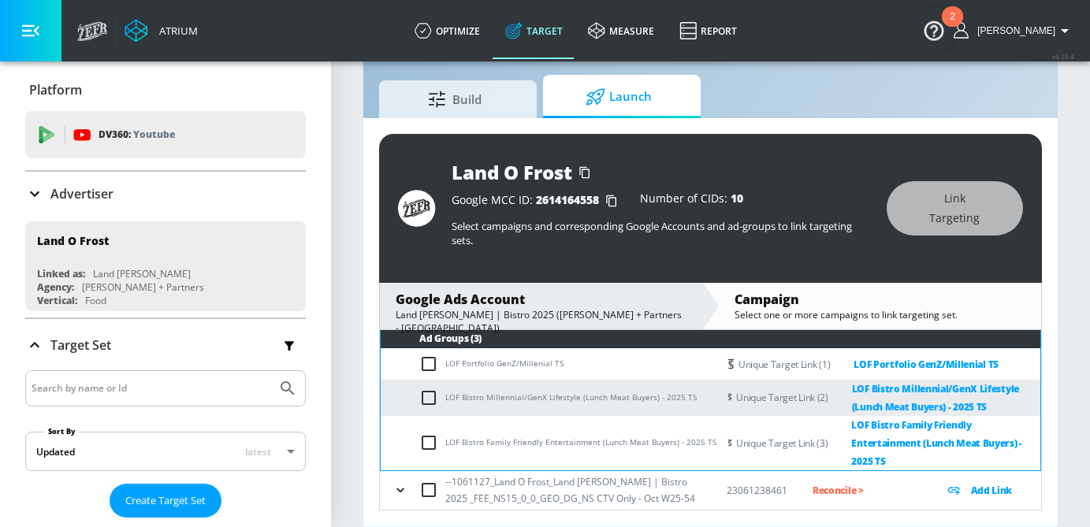
click at [404, 489] on icon "button" at bounding box center [400, 490] width 16 height 16
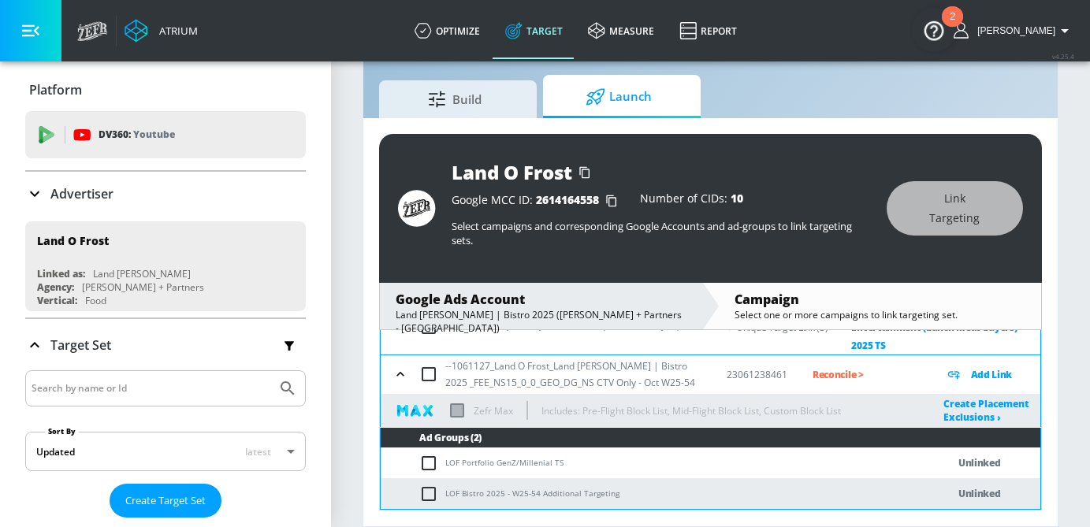
click at [426, 461] on input "checkbox" at bounding box center [432, 463] width 26 height 19
checkbox input "true"
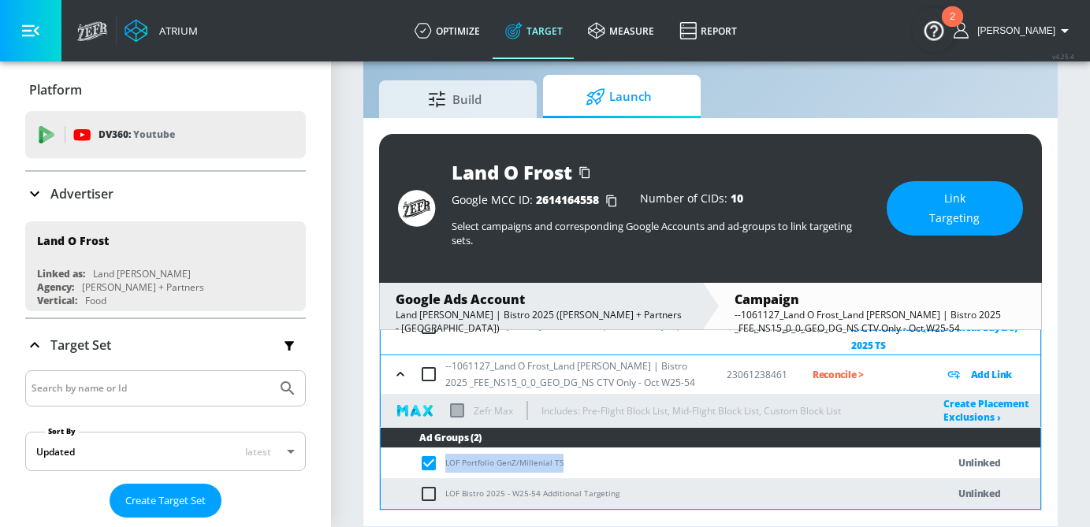
drag, startPoint x: 570, startPoint y: 461, endPoint x: 440, endPoint y: 461, distance: 129.2
click at [440, 461] on td "LOF Portfolio GenZ/Millenial TS" at bounding box center [648, 463] width 534 height 31
copy td "LOF Portfolio GenZ/Millenial TS"
click at [972, 206] on span "Link Targeting" at bounding box center [954, 208] width 73 height 39
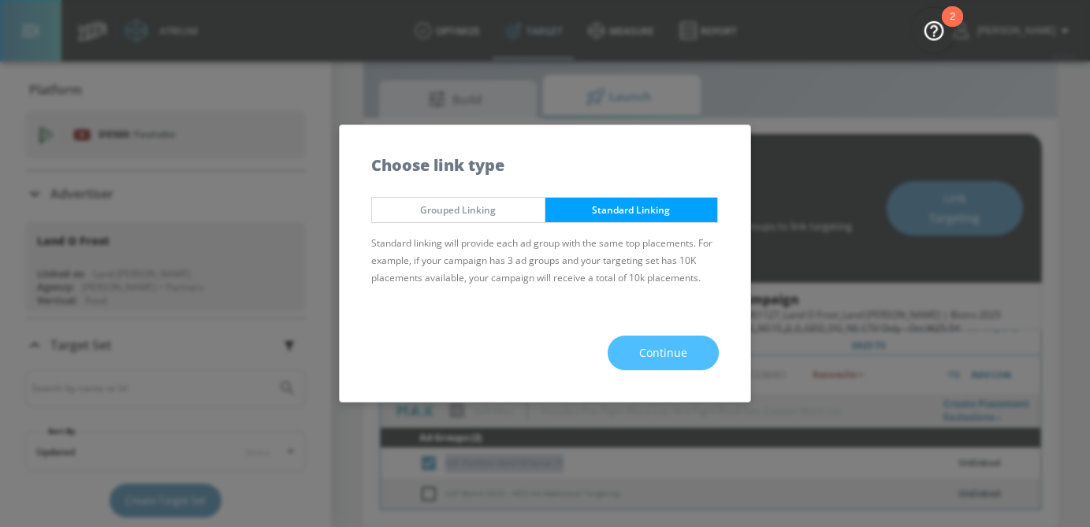
click at [683, 351] on span "Continue" at bounding box center [663, 354] width 48 height 20
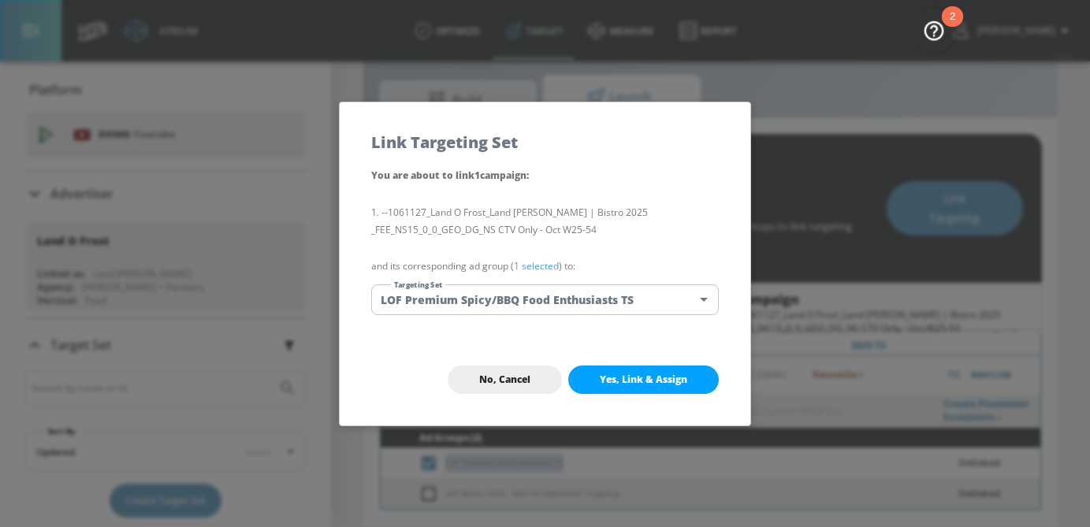
click at [598, 298] on body "Atrium optimize Target measure Report optimize Target measure Report v 4.25.4 […" at bounding box center [545, 245] width 1090 height 564
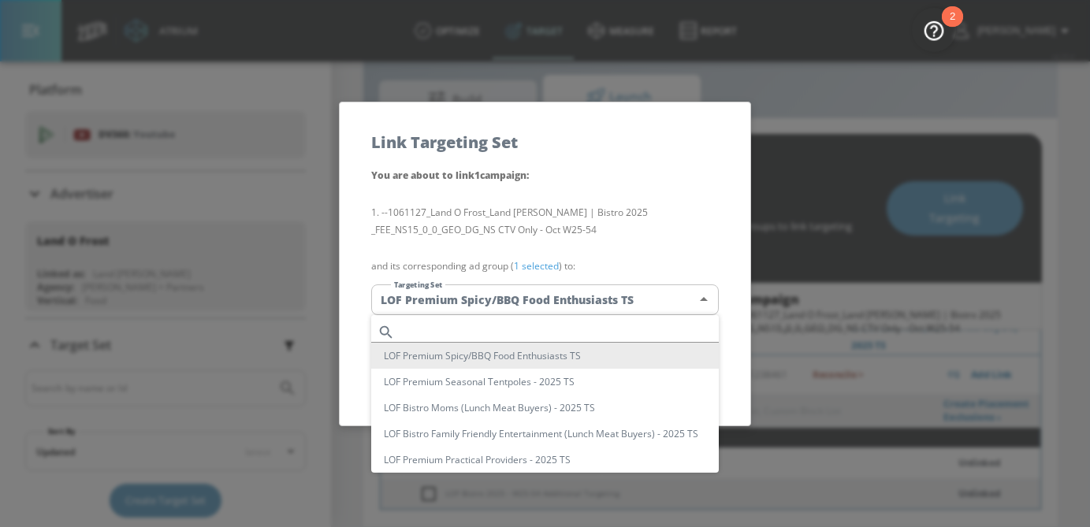
click at [512, 324] on input "text" at bounding box center [560, 331] width 318 height 21
paste input "LOF Portfolio GenZ/Millenial TS"
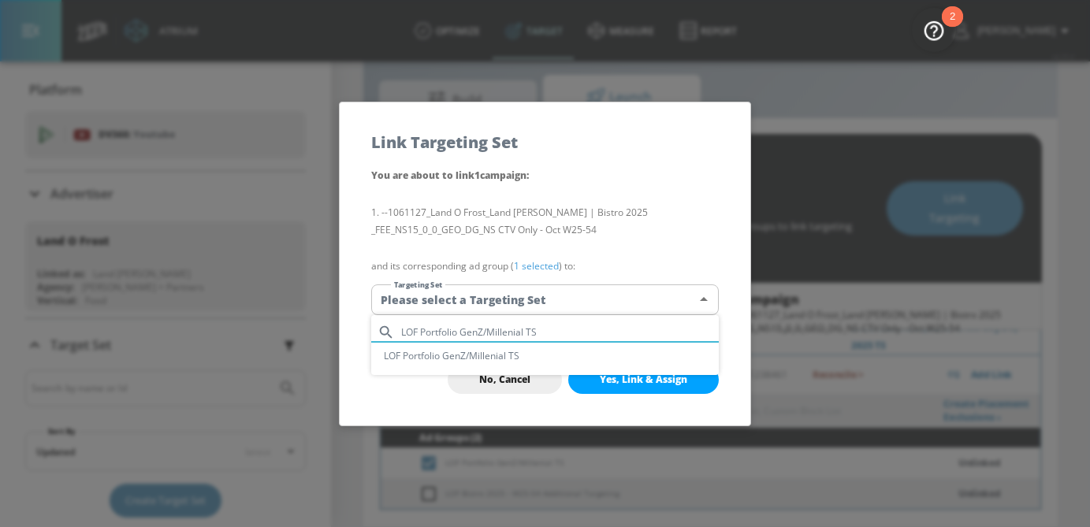
type input "LOF Portfolio GenZ/Millenial TS"
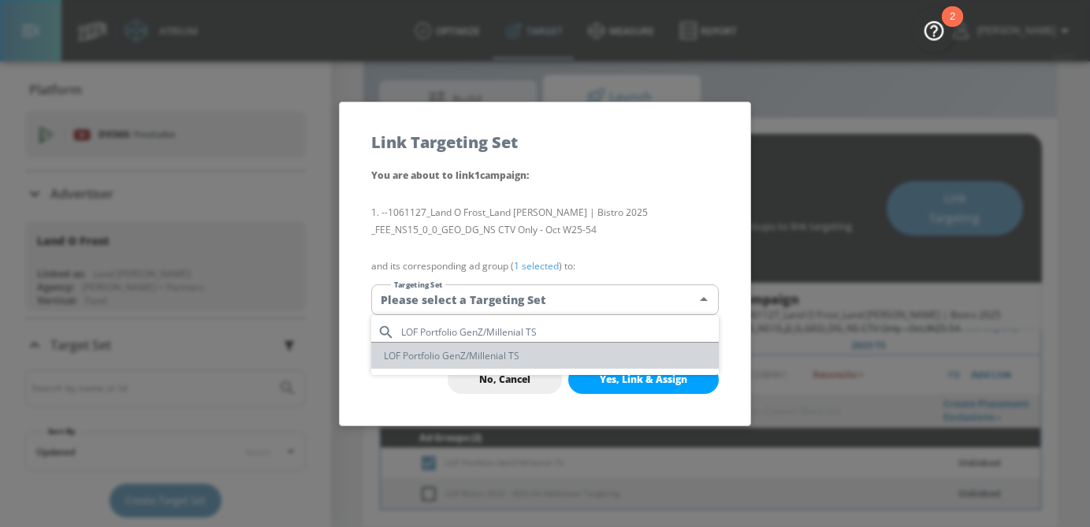
click at [504, 358] on li "LOF Portfolio GenZ/Millenial TS" at bounding box center [544, 356] width 347 height 26
type input "eaa40b0b-df14-4e66-8f62-6ef5420403e8"
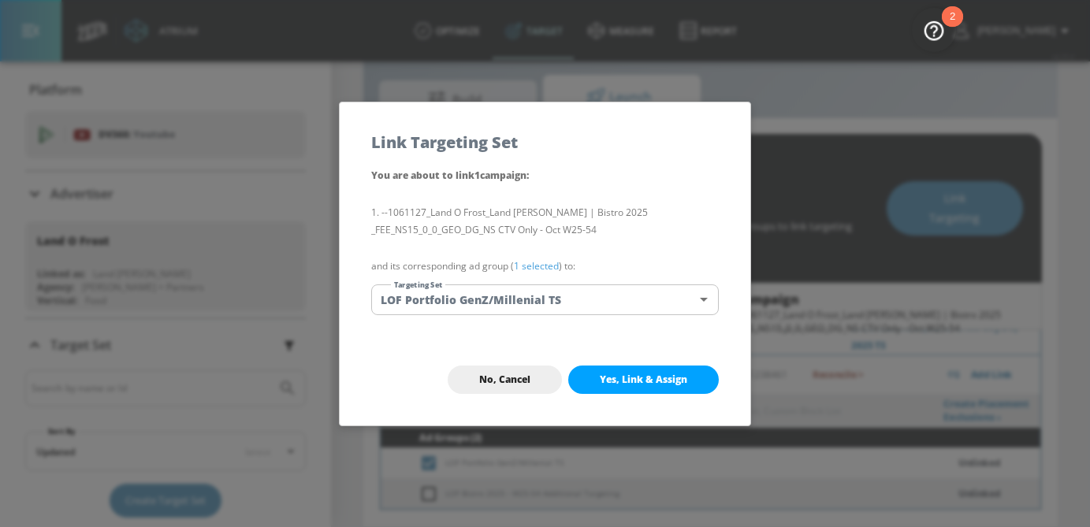
click at [551, 267] on link "1 selected" at bounding box center [536, 265] width 45 height 13
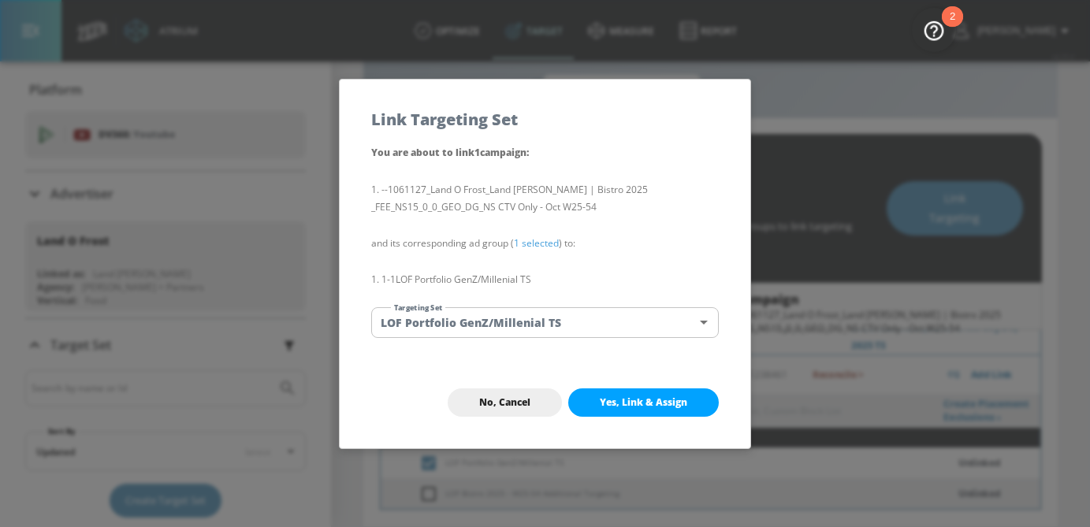
click at [615, 387] on div "No, Cancel Yes, Link & Assign" at bounding box center [545, 402] width 411 height 91
click at [616, 398] on span "Yes, Link & Assign" at bounding box center [643, 402] width 87 height 13
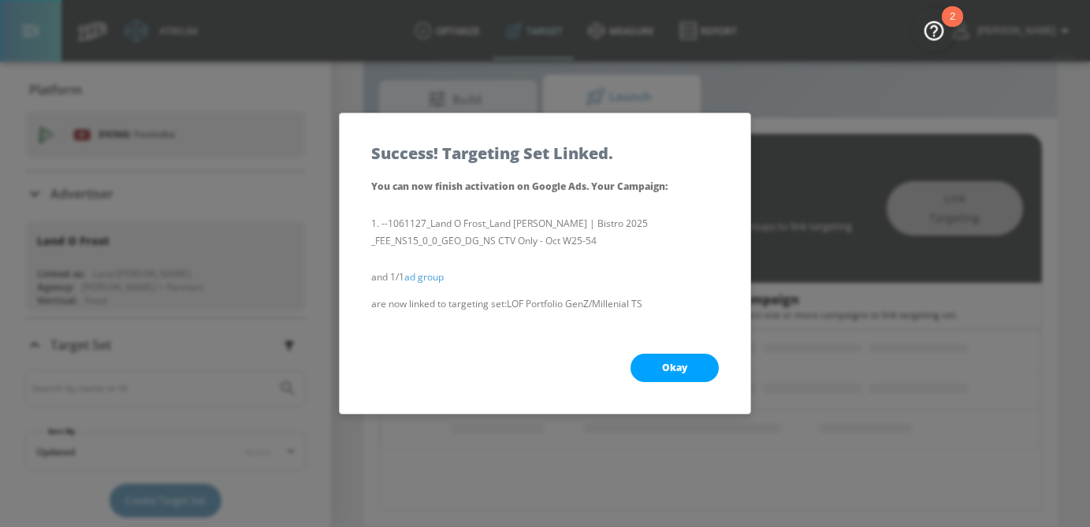
scroll to position [188, 0]
click at [676, 371] on span "Okay" at bounding box center [674, 368] width 25 height 13
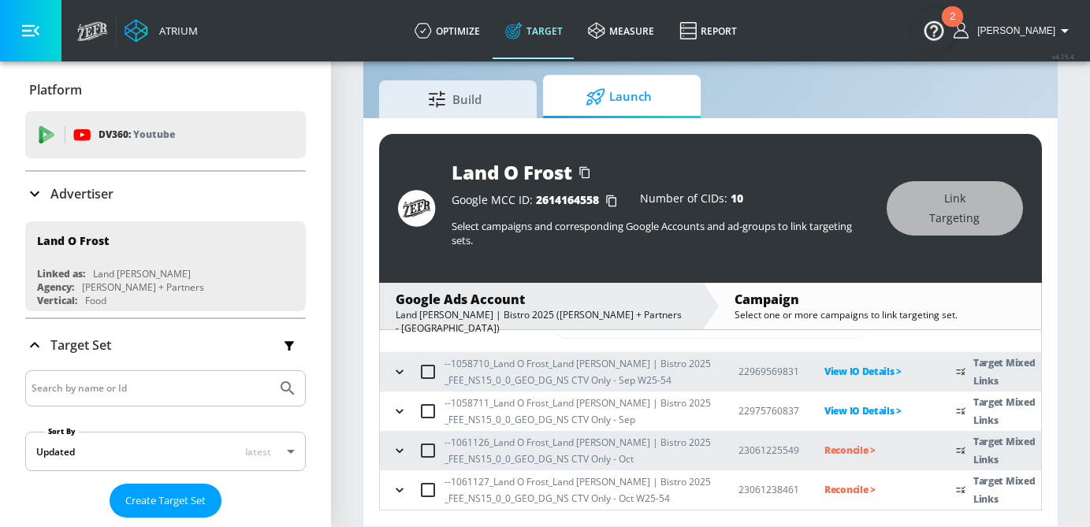
scroll to position [59, 0]
click at [400, 489] on icon "button" at bounding box center [400, 491] width 16 height 16
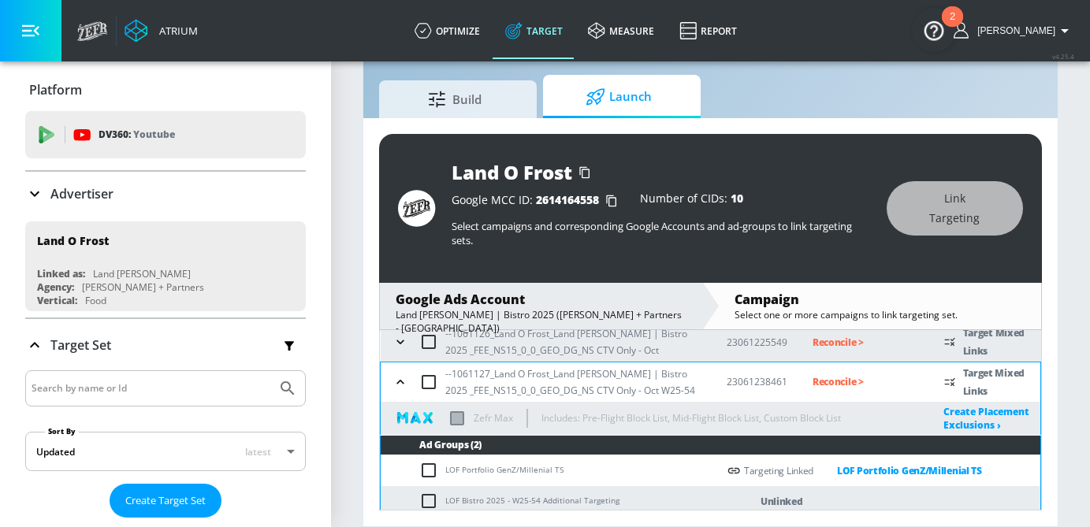
scroll to position [176, 0]
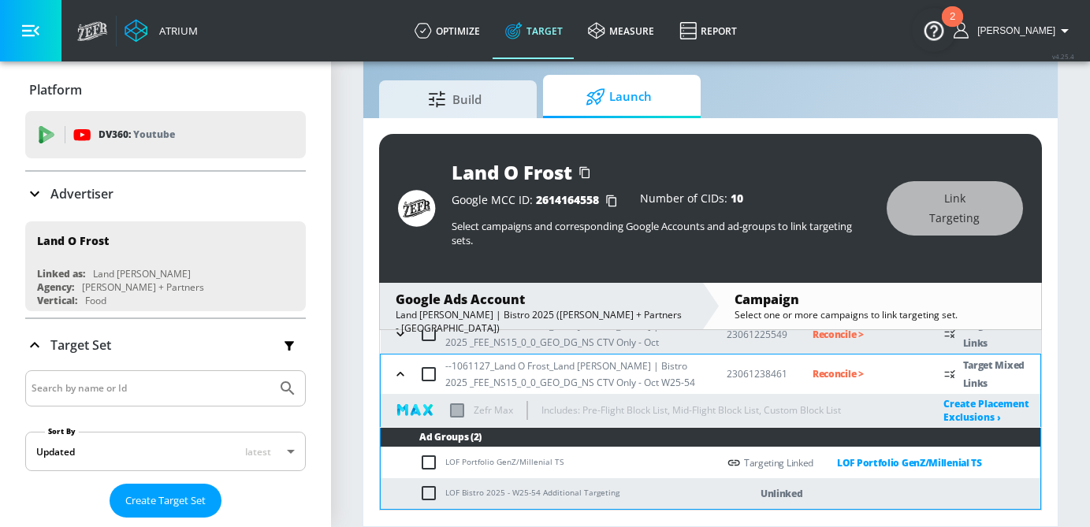
click at [430, 494] on input "checkbox" at bounding box center [432, 493] width 26 height 19
checkbox input "true"
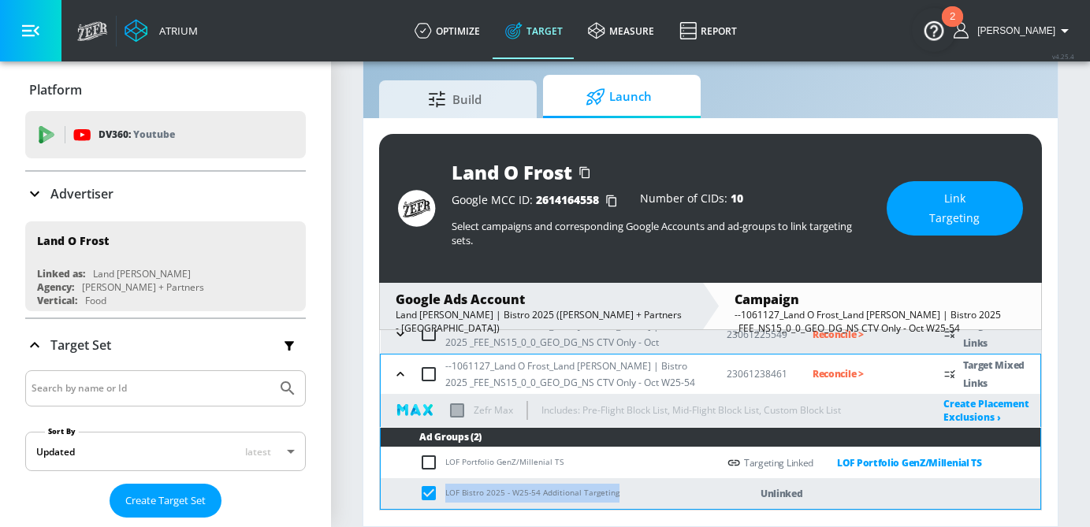
drag, startPoint x: 618, startPoint y: 492, endPoint x: 441, endPoint y: 496, distance: 176.5
click at [441, 496] on td "LOF Bistro 2025 - W25-54 Additional Targeting" at bounding box center [549, 493] width 336 height 31
copy td "LOF Bistro 2025 - W25-54 Additional Targeting"
click at [964, 192] on span "Link Targeting" at bounding box center [954, 208] width 73 height 39
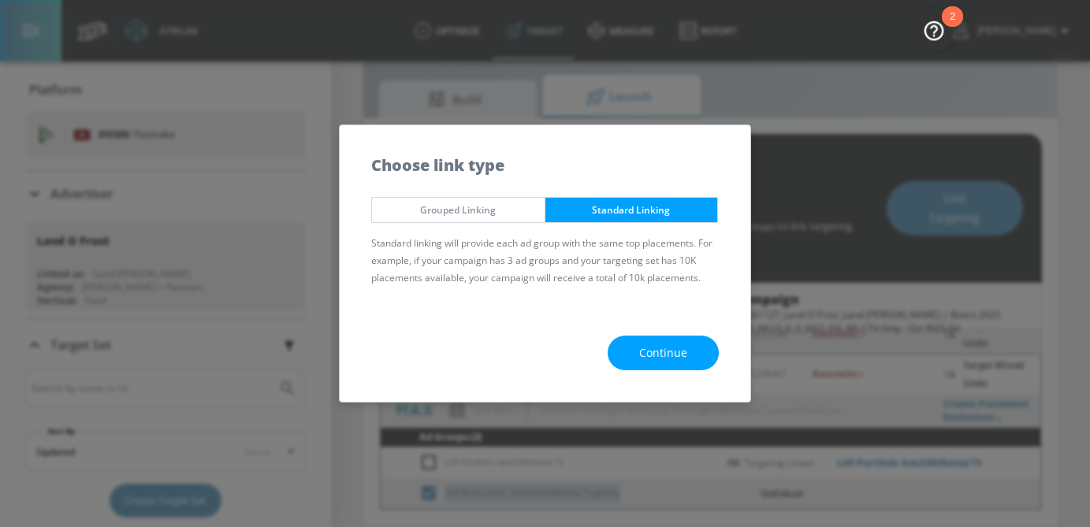
click at [636, 362] on button "Continue" at bounding box center [663, 353] width 111 height 35
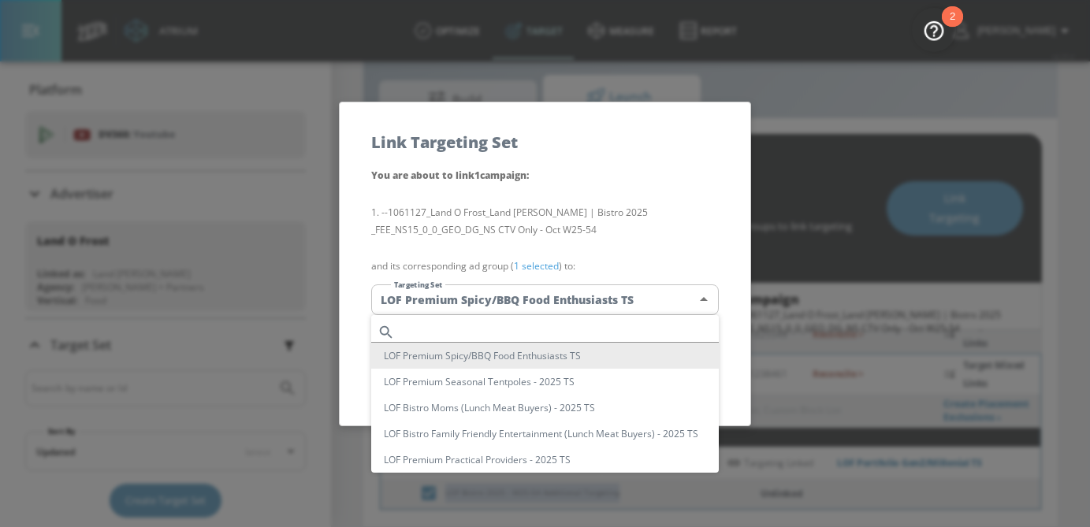
click at [544, 300] on body "Atrium optimize Target measure Report optimize Target measure Report v 4.25.4 […" at bounding box center [545, 245] width 1090 height 564
click at [497, 322] on input "text" at bounding box center [560, 331] width 318 height 21
paste input "LOF Bistro 2025 - W25-54 Additional Targeting"
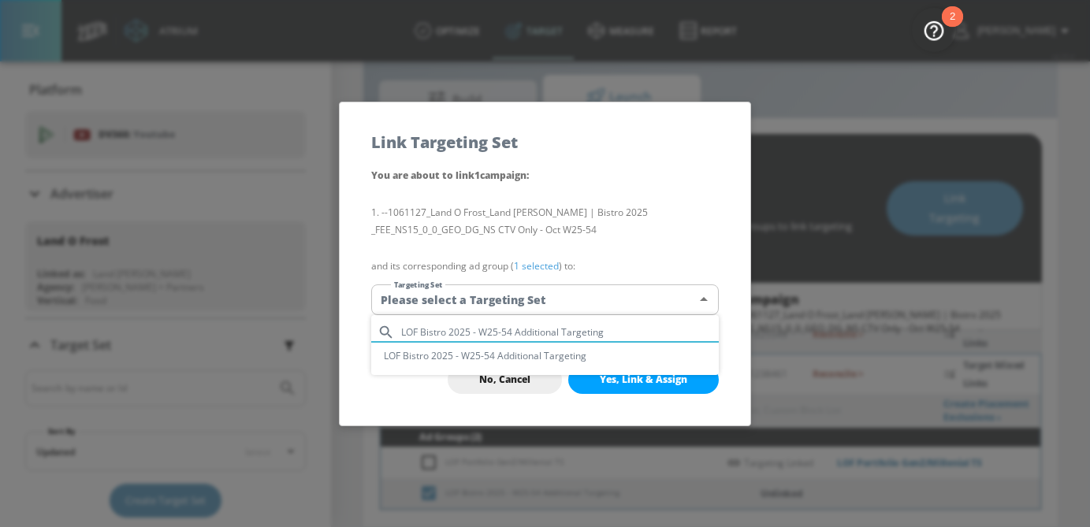
type input "LOF Bistro 2025 - W25-54 Additional Targeting"
click at [514, 360] on li "LOF Bistro 2025 - W25-54 Additional Targeting" at bounding box center [544, 356] width 347 height 26
type input "1374b120-d430-42f4-ae3d-17845c0b7617"
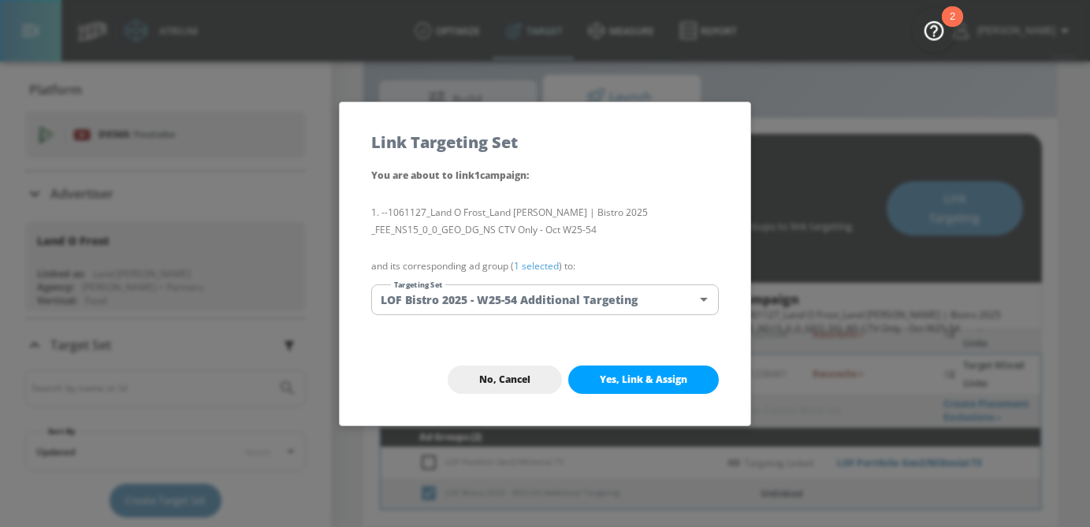
click at [538, 272] on p "and its corresponding ad group ( 1 selected ) to:" at bounding box center [544, 266] width 347 height 17
click at [539, 266] on link "1 selected" at bounding box center [536, 265] width 45 height 13
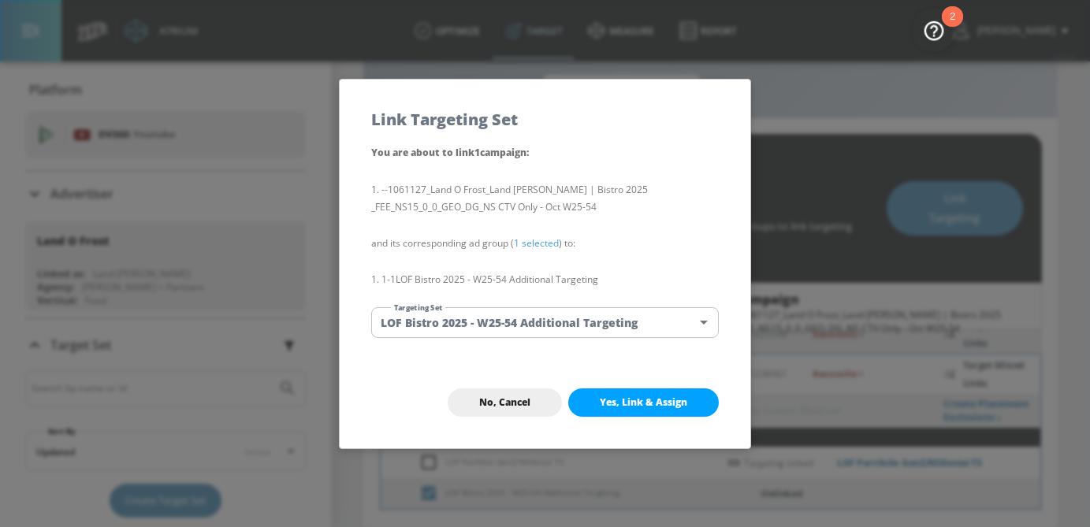
click at [625, 399] on span "Yes, Link & Assign" at bounding box center [643, 402] width 87 height 13
checkbox input "false"
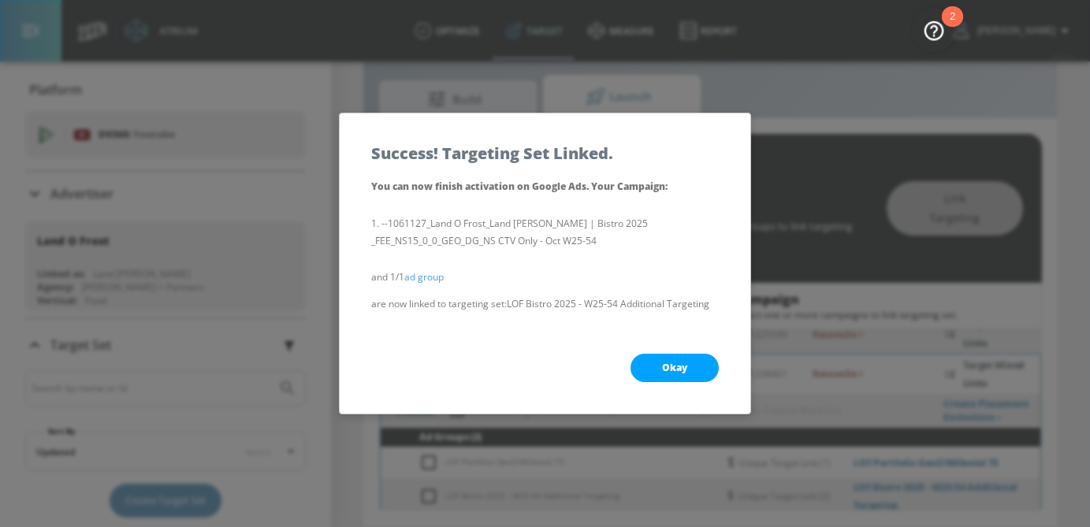
click at [686, 366] on span "Okay" at bounding box center [674, 368] width 25 height 13
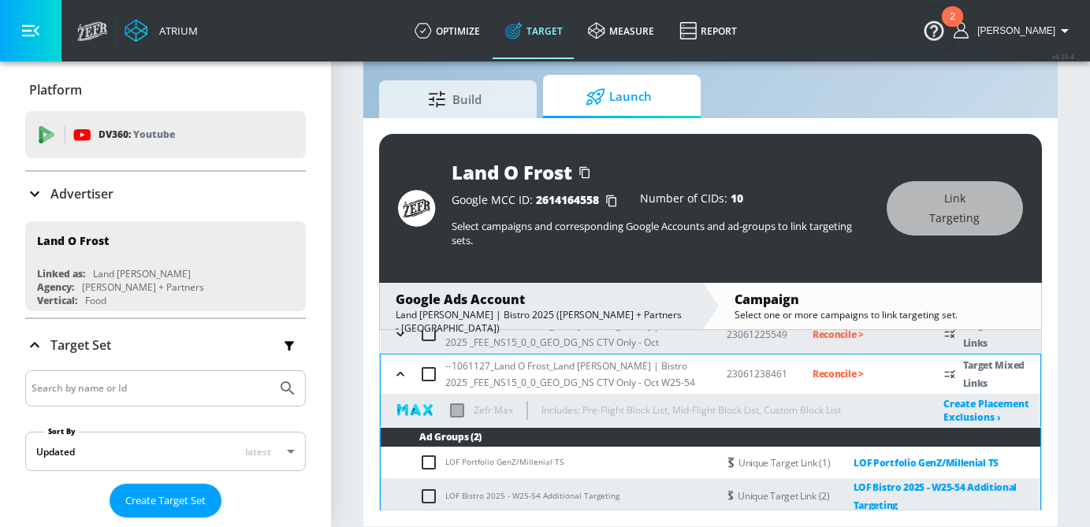
scroll to position [134, 0]
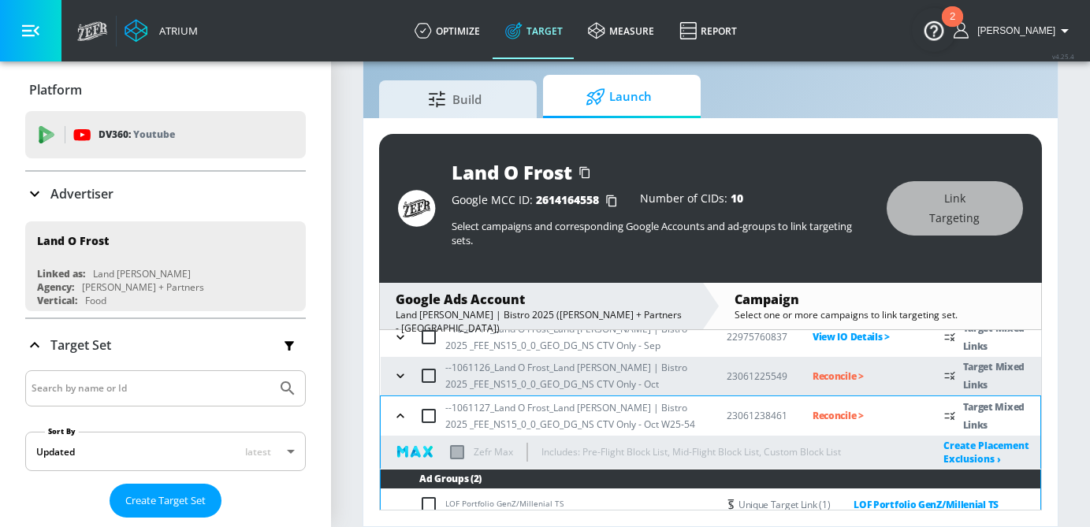
click at [828, 378] on p "Reconcile >" at bounding box center [865, 376] width 106 height 18
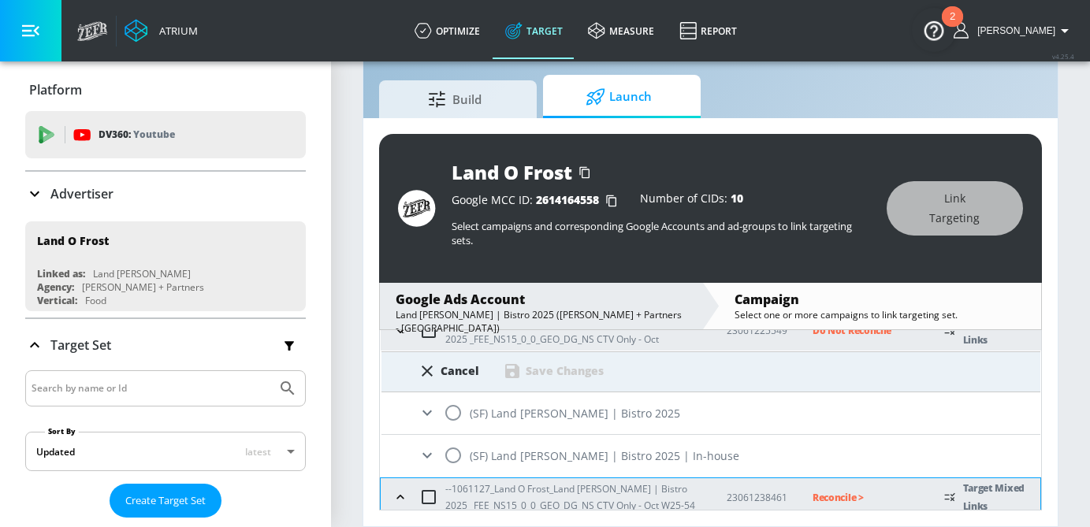
scroll to position [180, 0]
click at [454, 453] on input "radio" at bounding box center [453, 454] width 33 height 33
radio input "true"
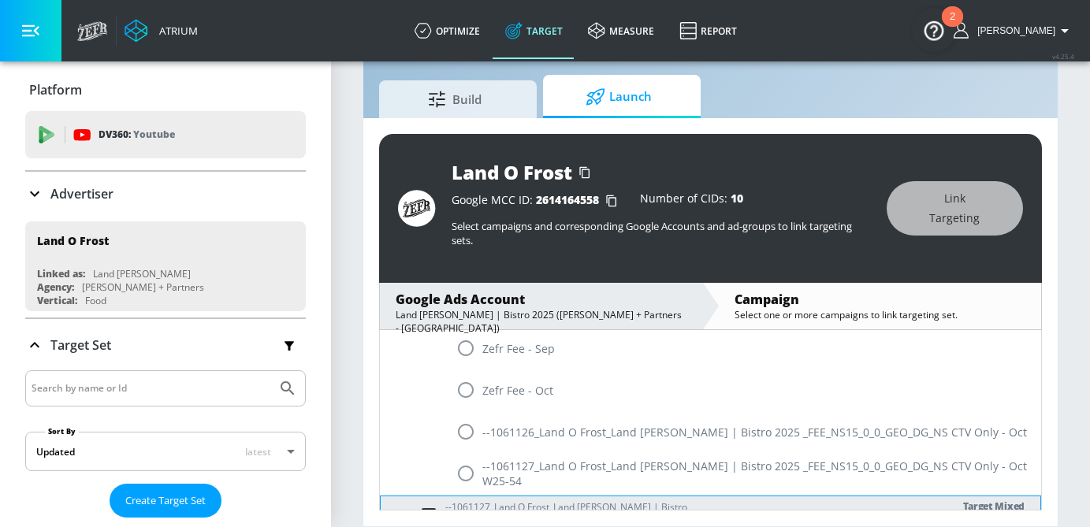
scroll to position [436, 0]
click at [462, 426] on input "radio" at bounding box center [465, 429] width 33 height 33
radio input "true"
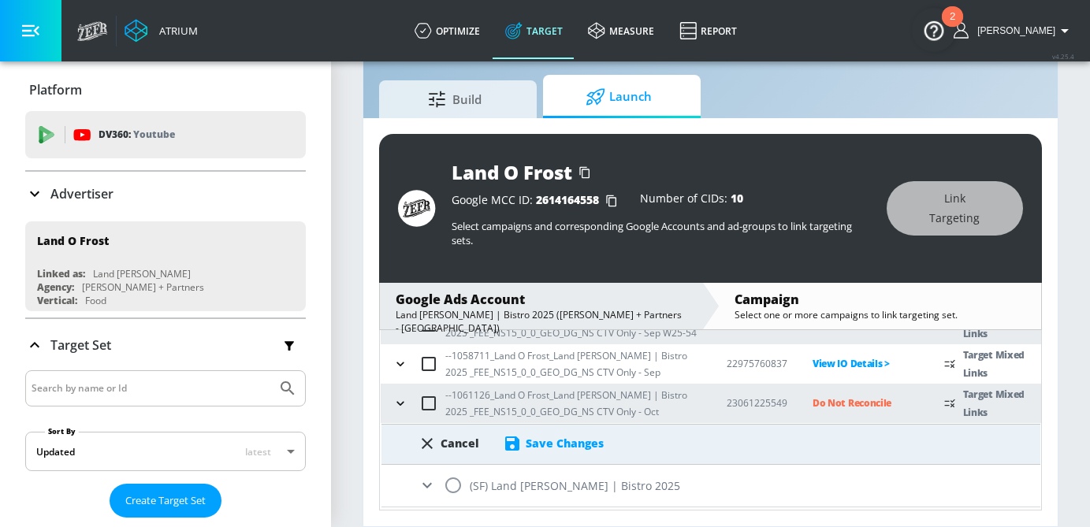
scroll to position [138, 0]
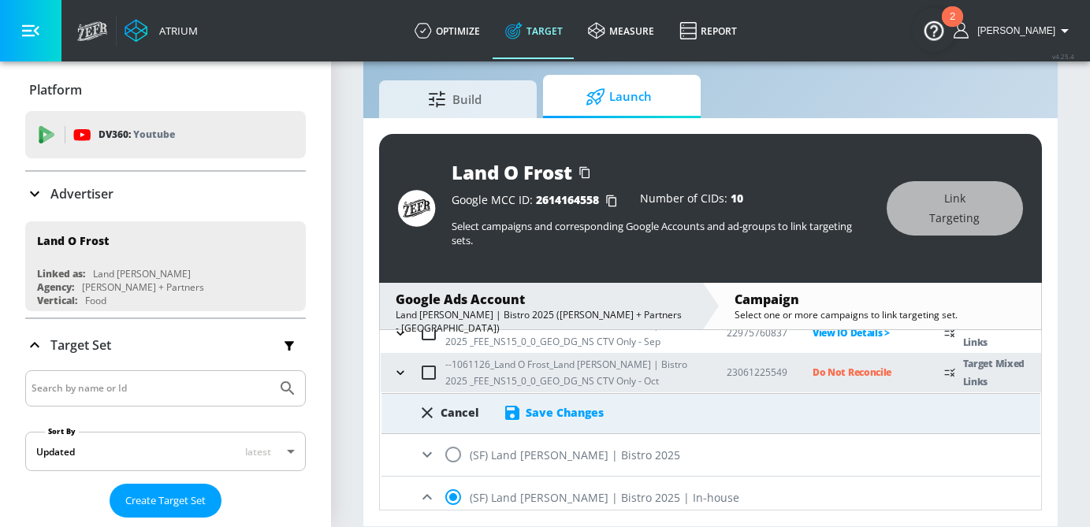
click at [578, 411] on div "Save Changes" at bounding box center [565, 412] width 78 height 15
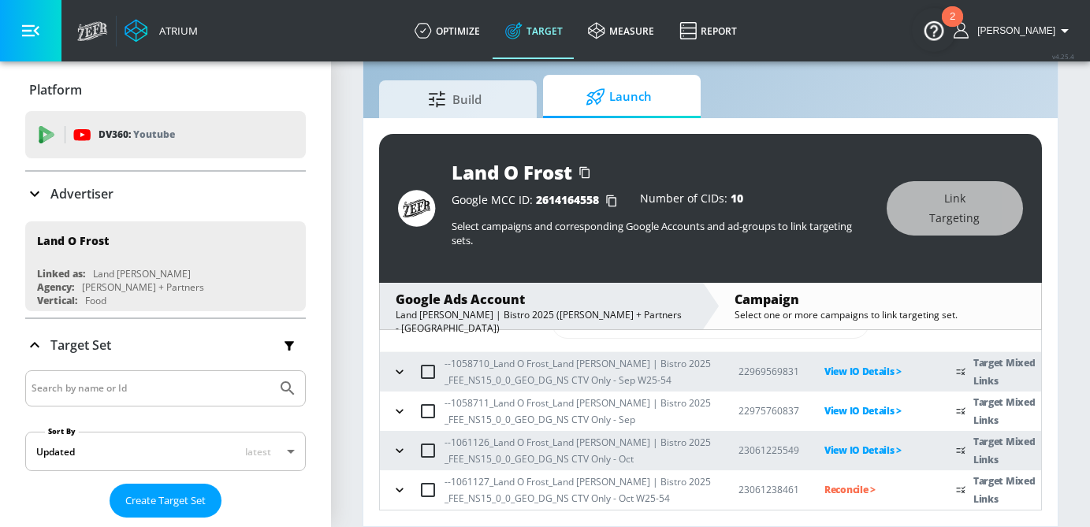
scroll to position [59, 0]
click at [843, 488] on p "Reconcile >" at bounding box center [877, 490] width 106 height 18
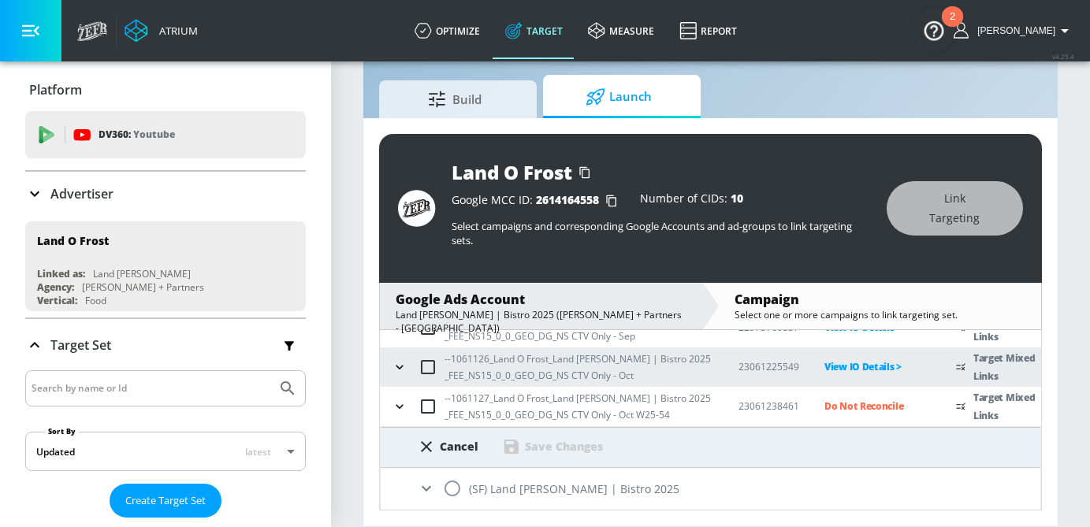
scroll to position [186, 0]
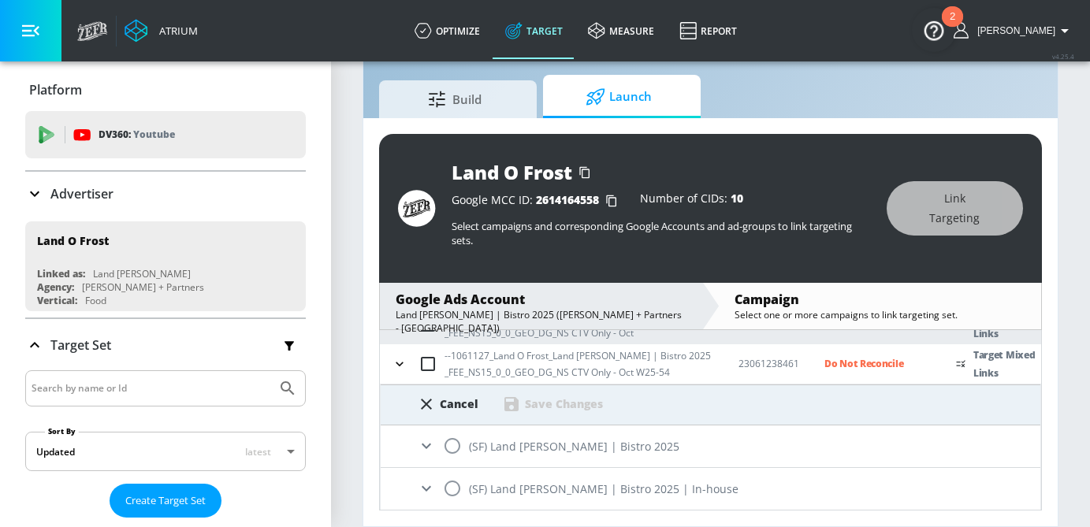
click at [452, 492] on input "radio" at bounding box center [452, 488] width 33 height 33
radio input "true"
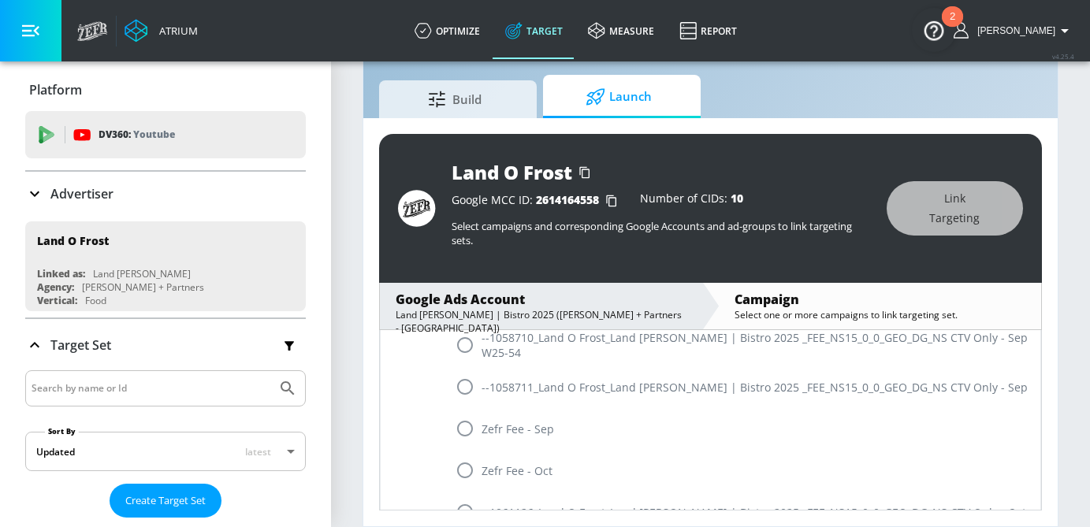
scroll to position [458, 0]
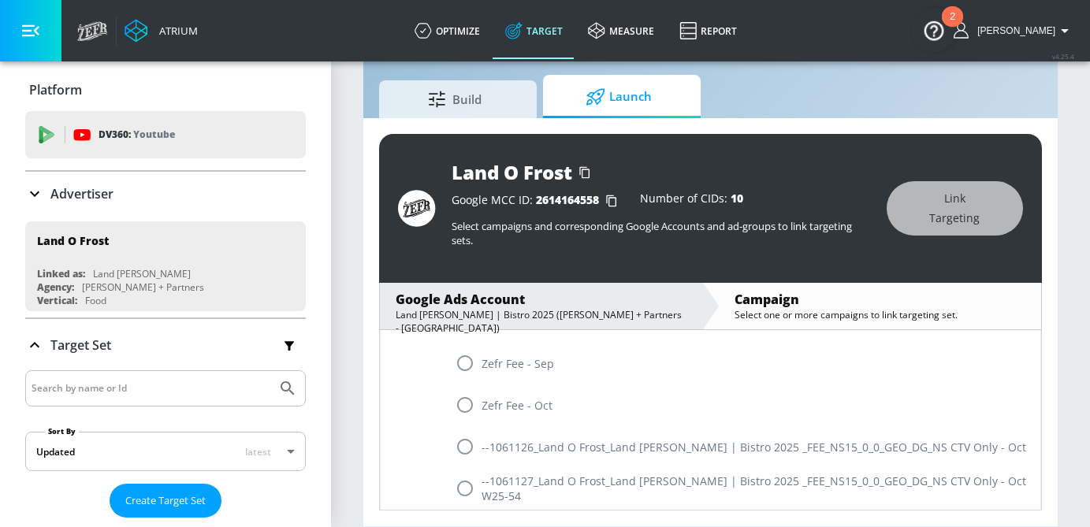
click at [462, 492] on input "radio" at bounding box center [464, 488] width 33 height 33
radio input "true"
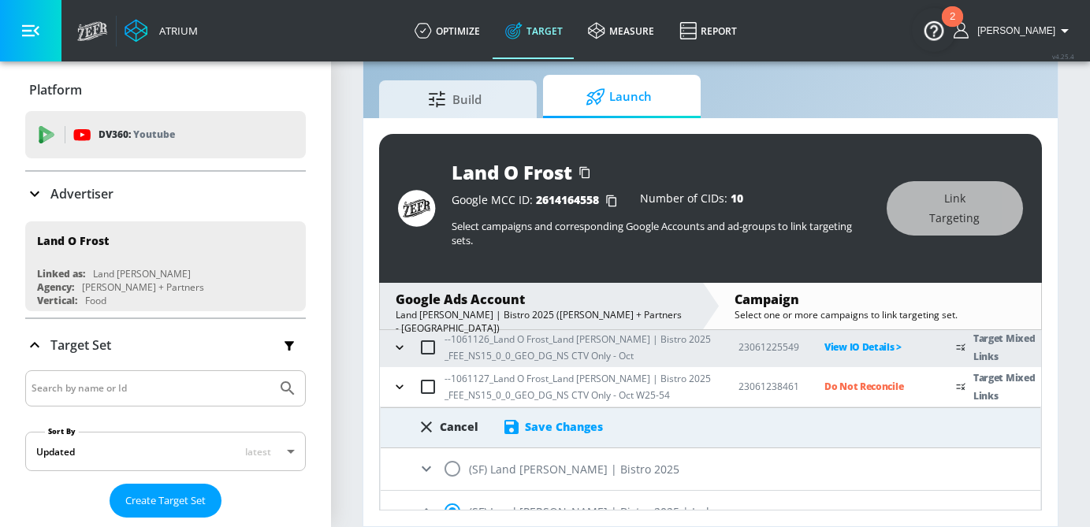
scroll to position [153, 0]
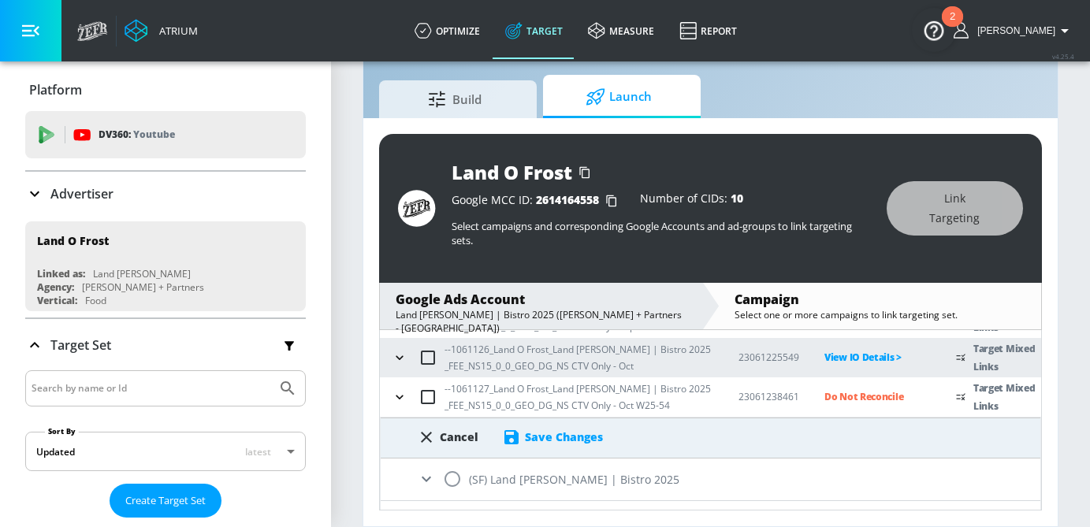
click at [568, 439] on div "Save Changes" at bounding box center [564, 436] width 78 height 15
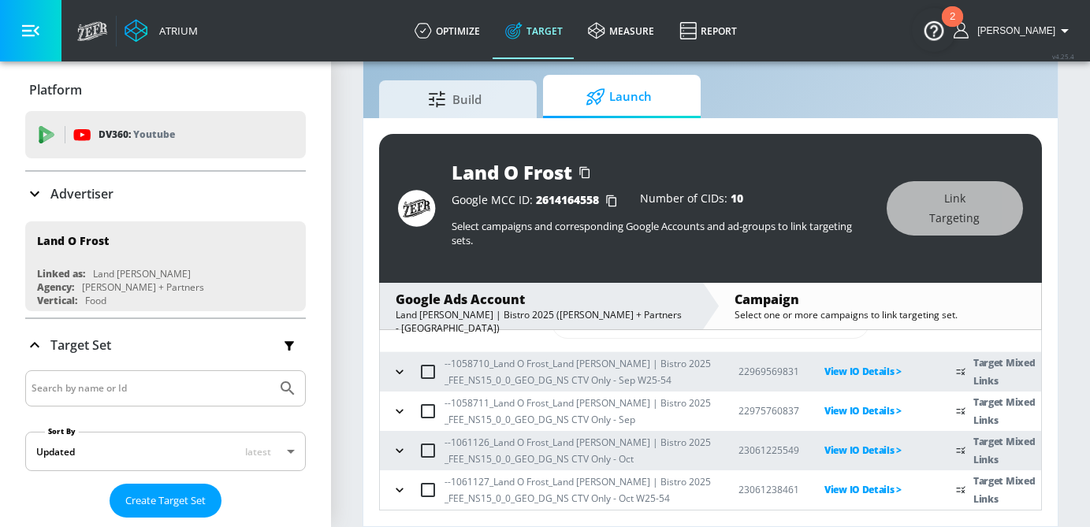
scroll to position [59, 0]
